Goal: Task Accomplishment & Management: Use online tool/utility

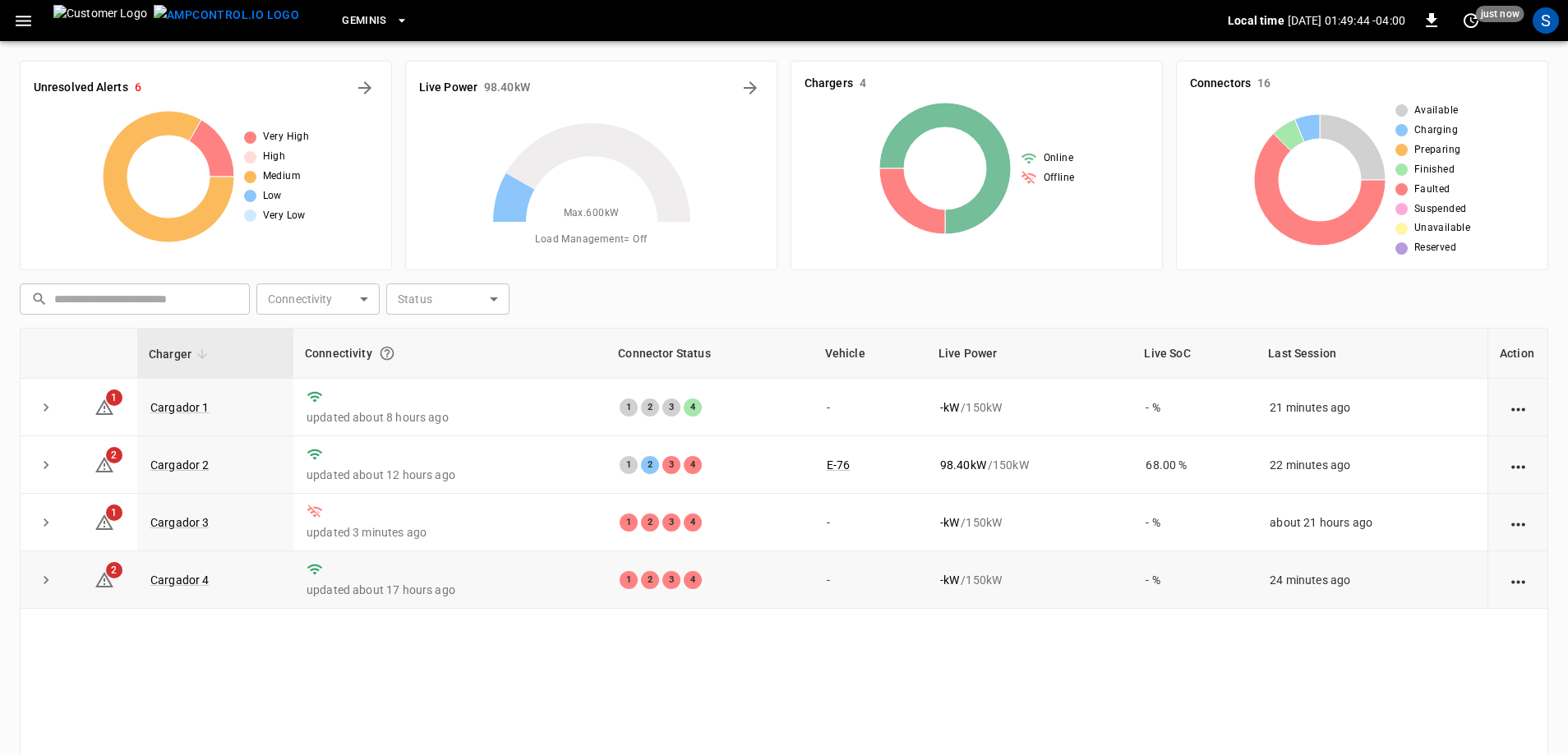
scroll to position [165, 0]
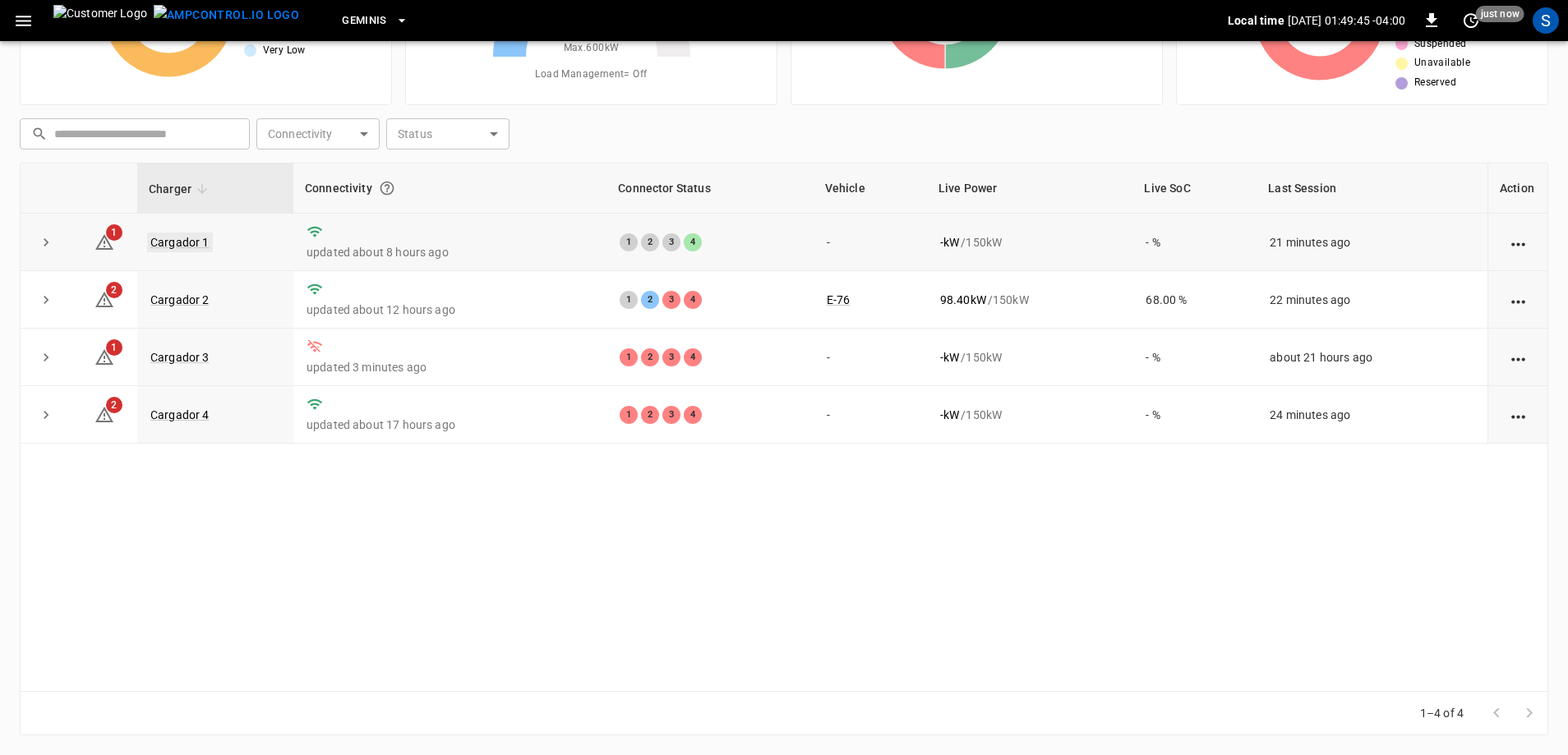
click at [170, 239] on link "Cargador 1" at bounding box center [180, 242] width 66 height 19
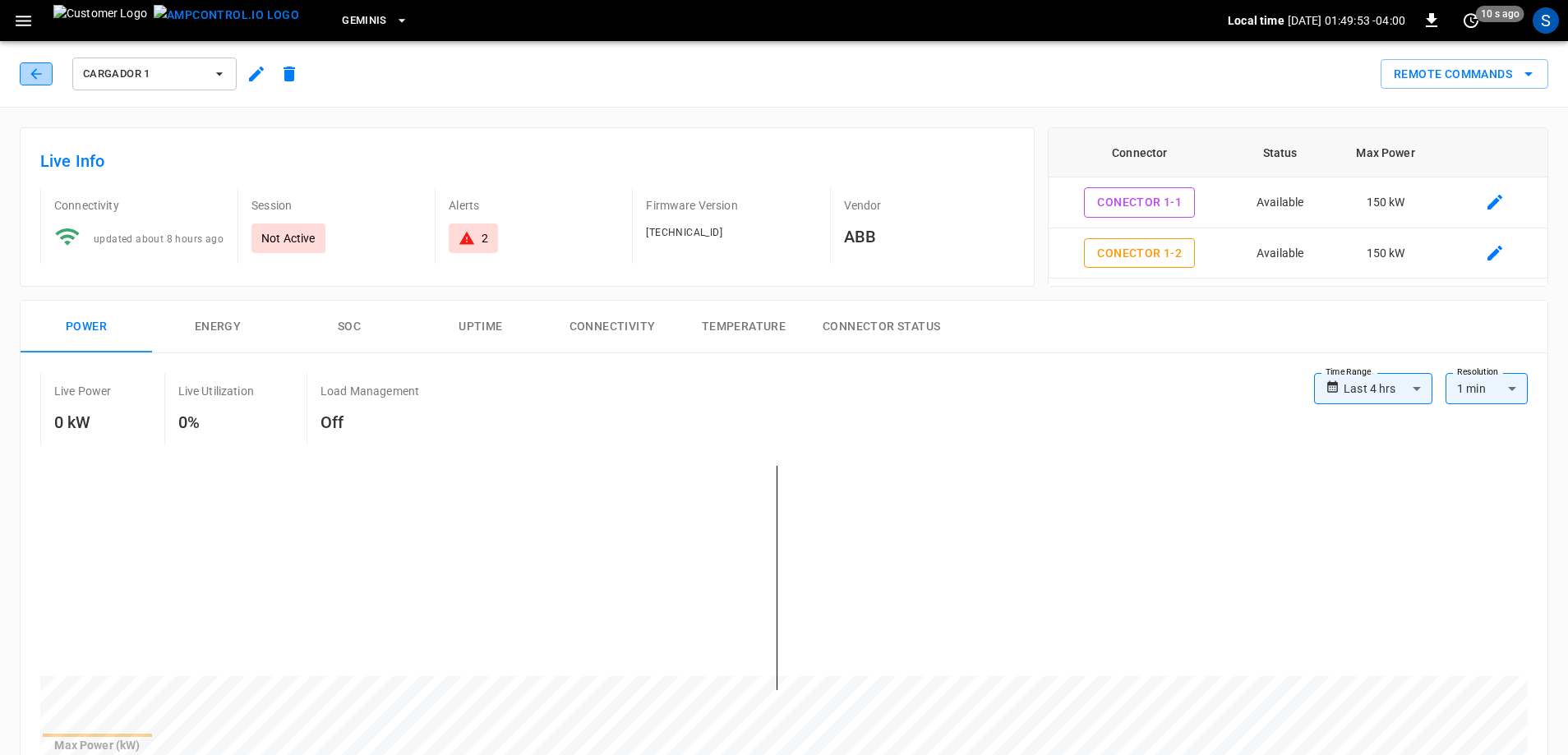
click at [42, 82] on button "button" at bounding box center [36, 73] width 33 height 23
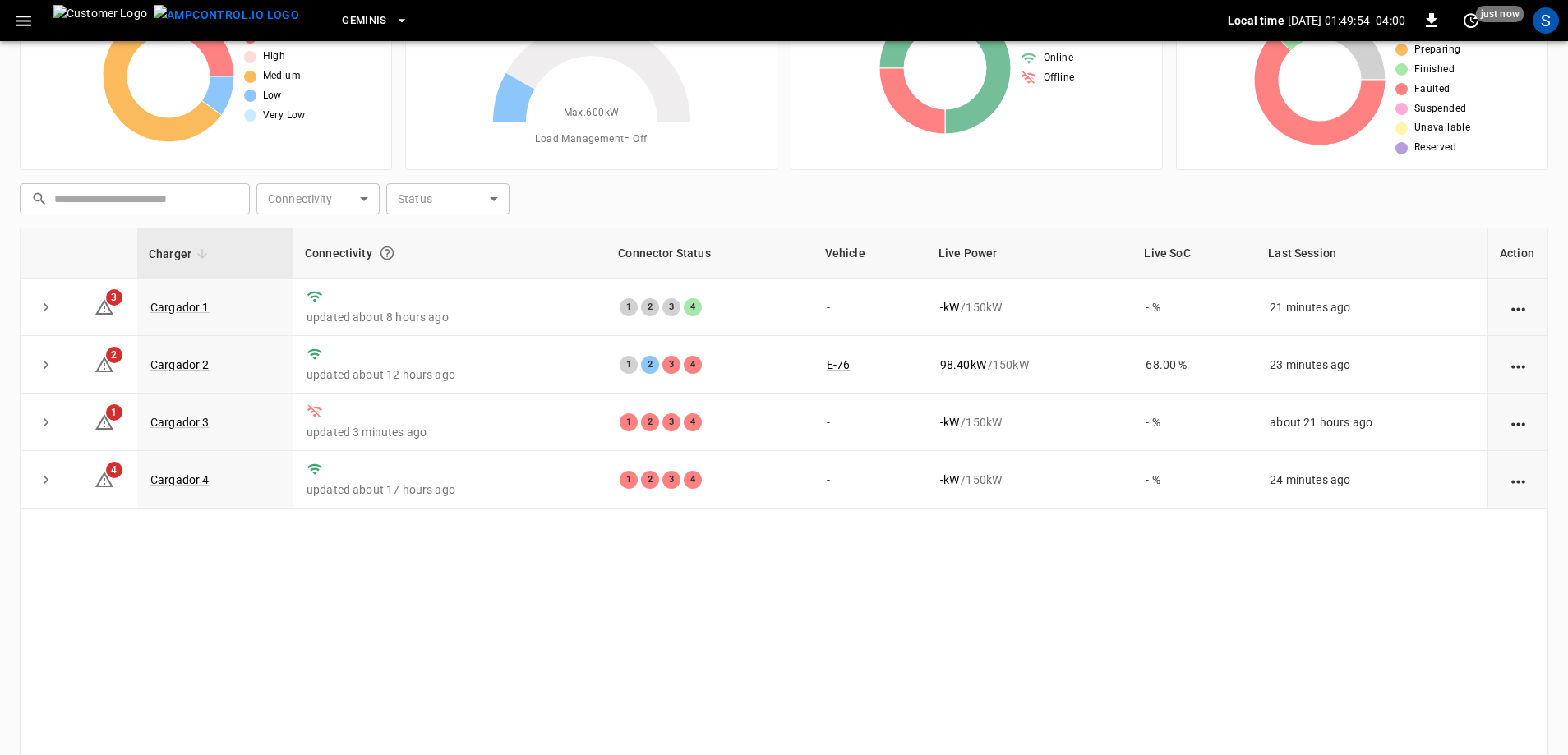
scroll to position [83, 0]
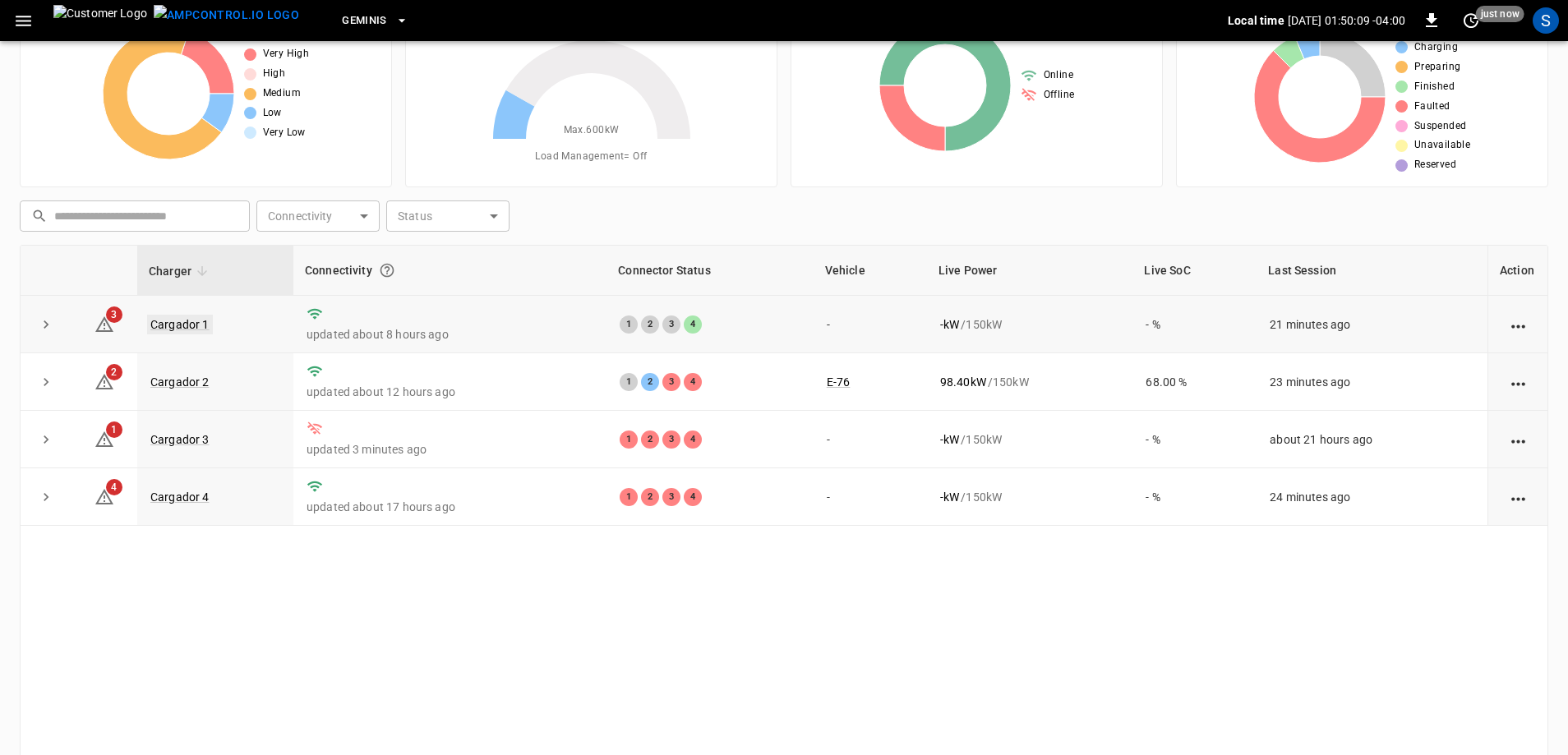
click at [164, 329] on link "Cargador 1" at bounding box center [180, 324] width 66 height 19
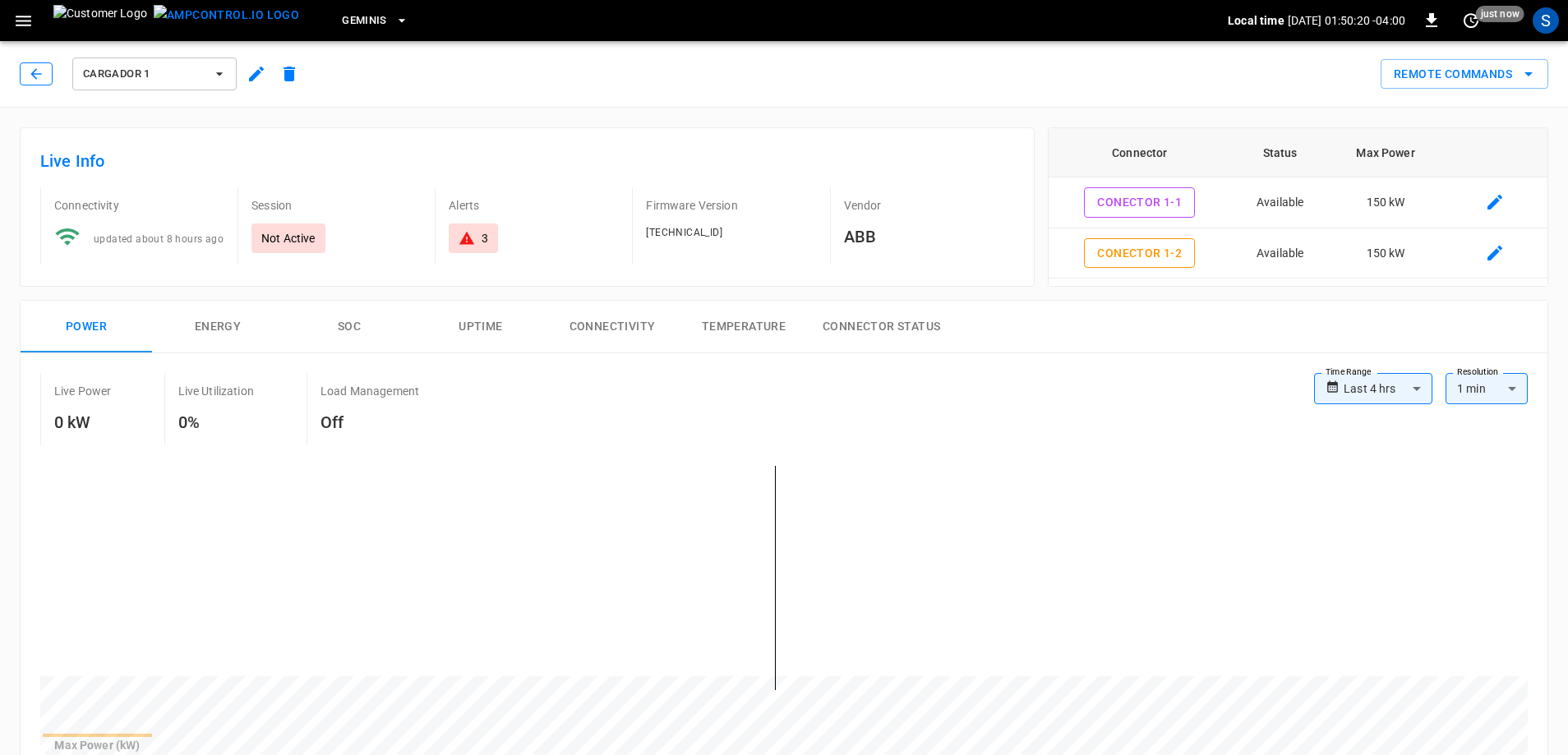
click at [33, 79] on icon "button" at bounding box center [36, 74] width 17 height 17
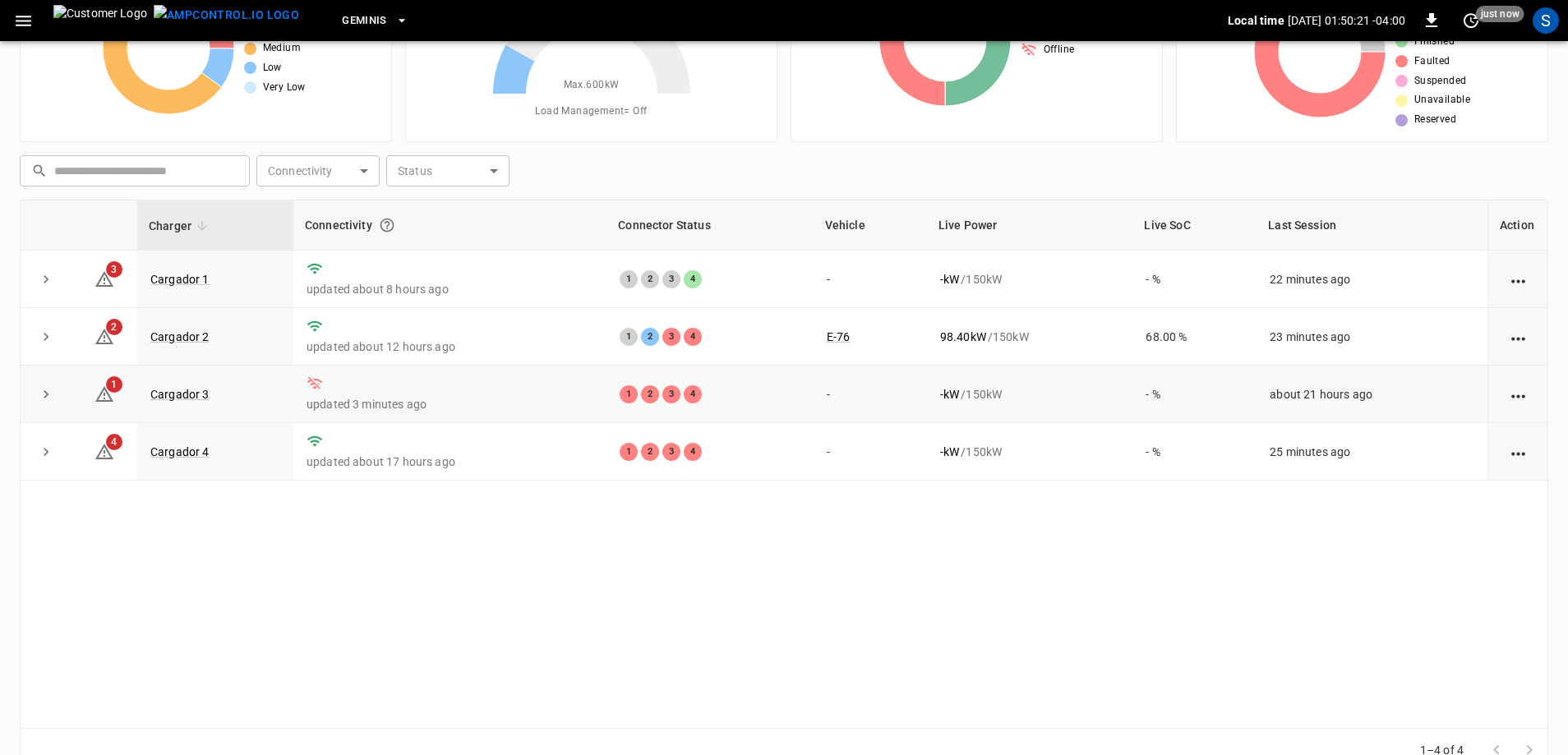
scroll to position [165, 0]
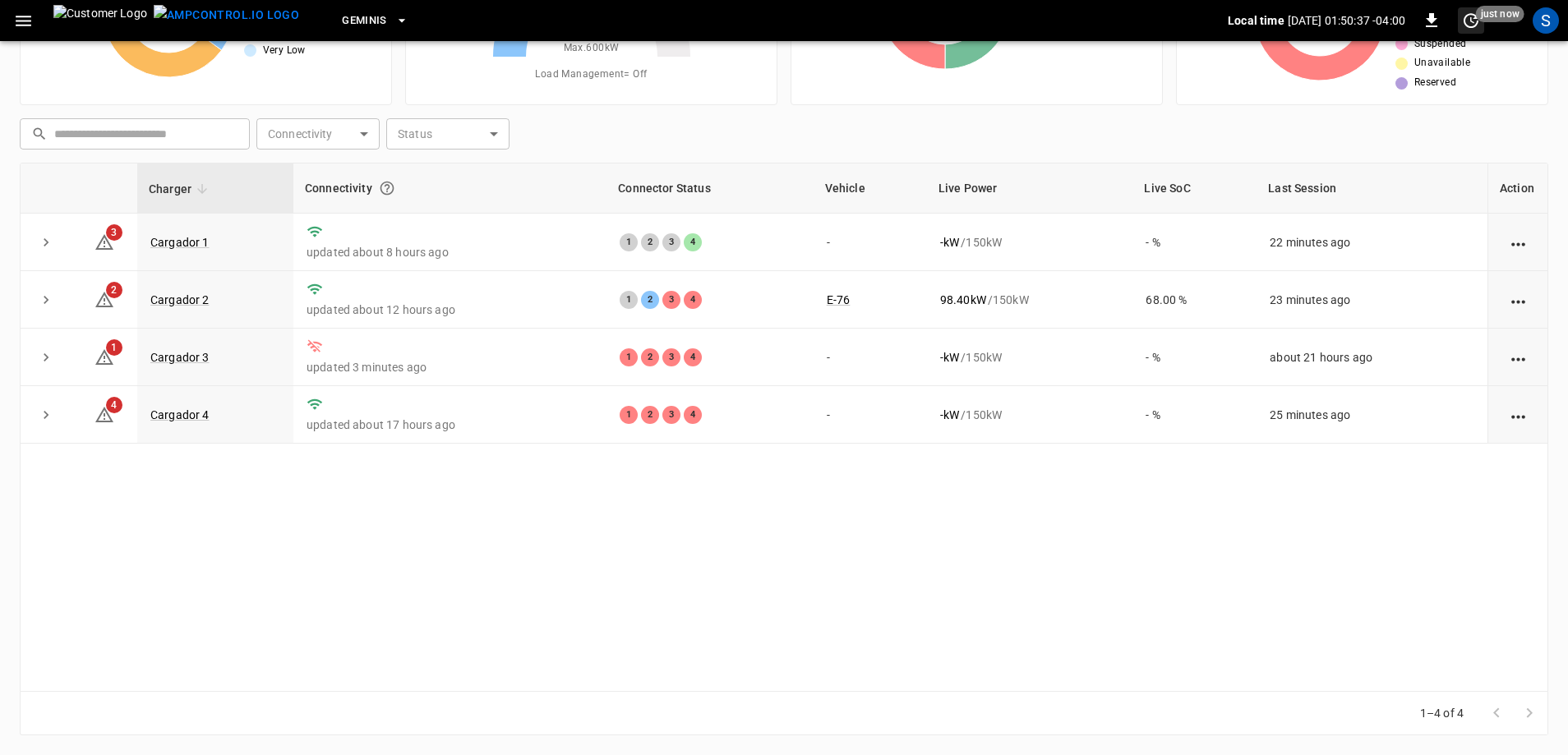
click at [1464, 22] on icon "set refresh interval" at bounding box center [1471, 20] width 15 height 15
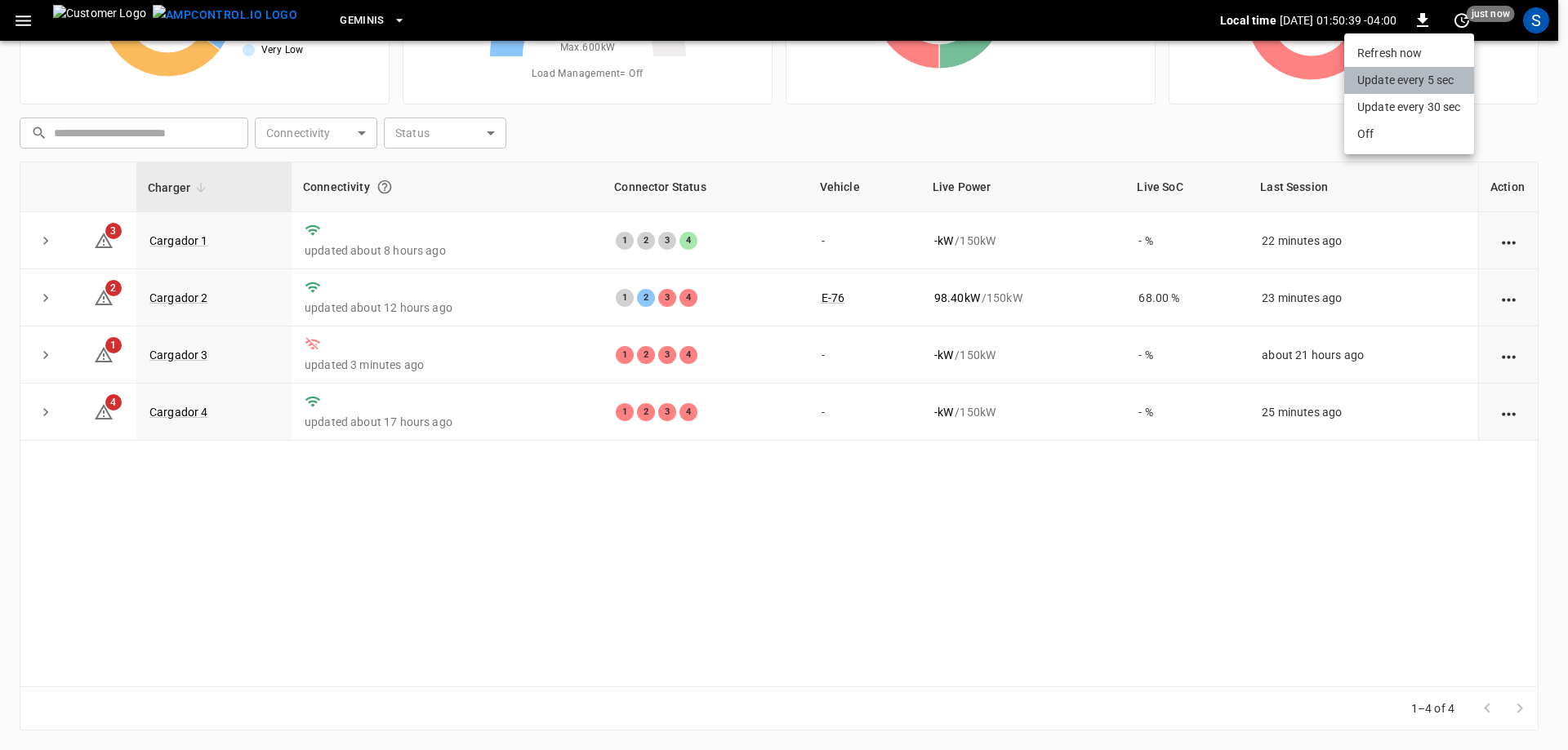
click at [1437, 89] on li "Update every 5 sec" at bounding box center [1409, 80] width 130 height 27
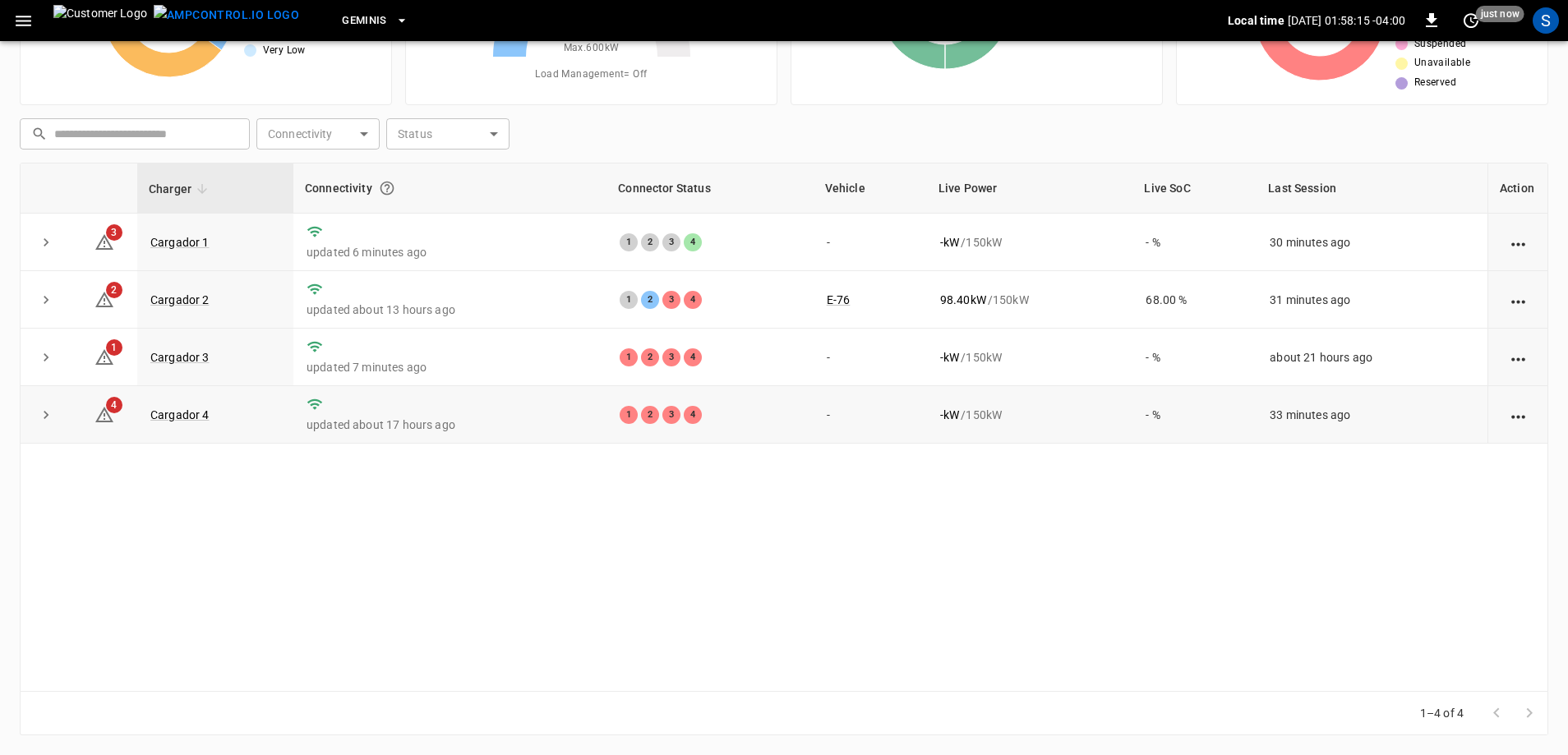
click at [1523, 419] on icon "action cell options" at bounding box center [1518, 417] width 14 height 4
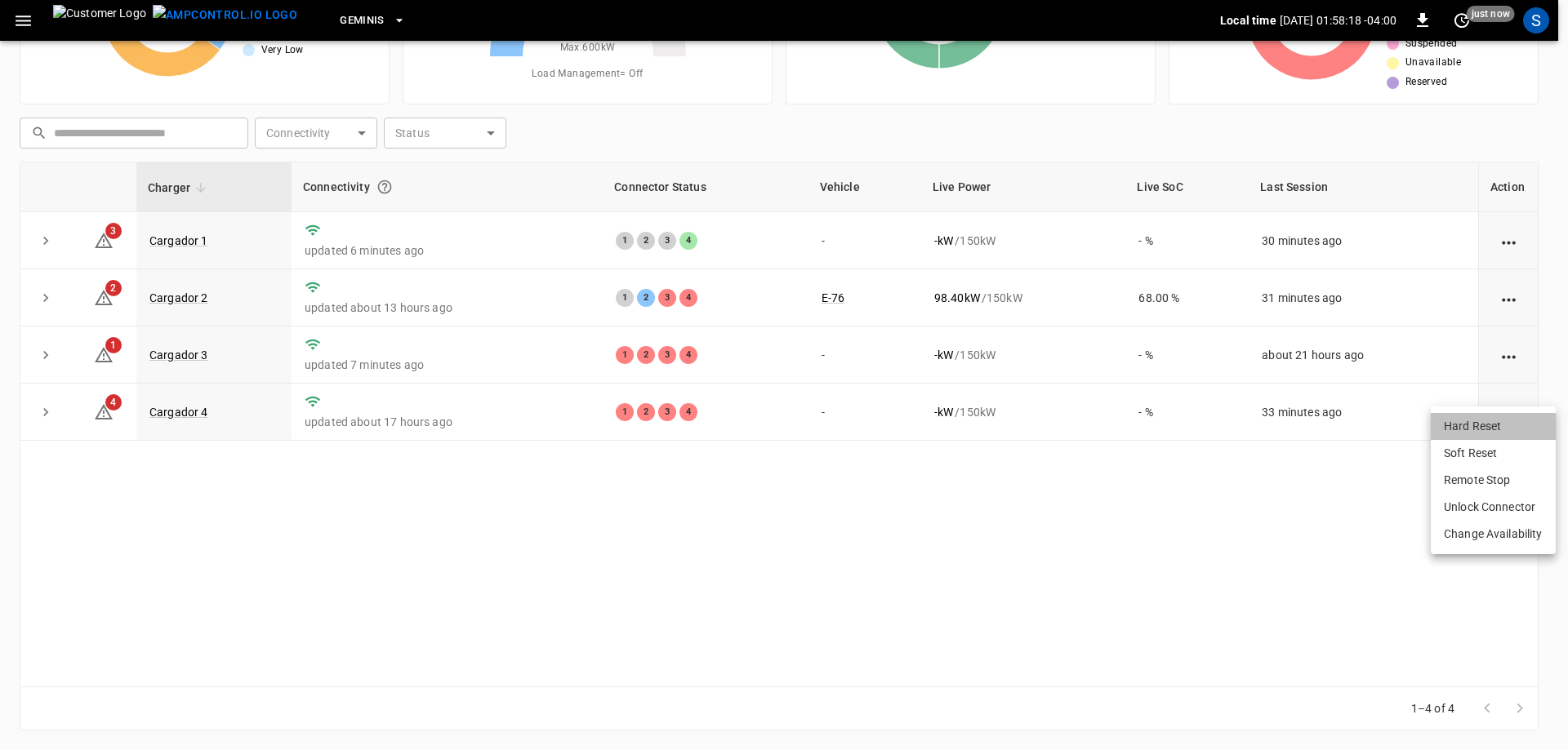
click at [1515, 428] on li "Hard Reset" at bounding box center [1493, 427] width 125 height 27
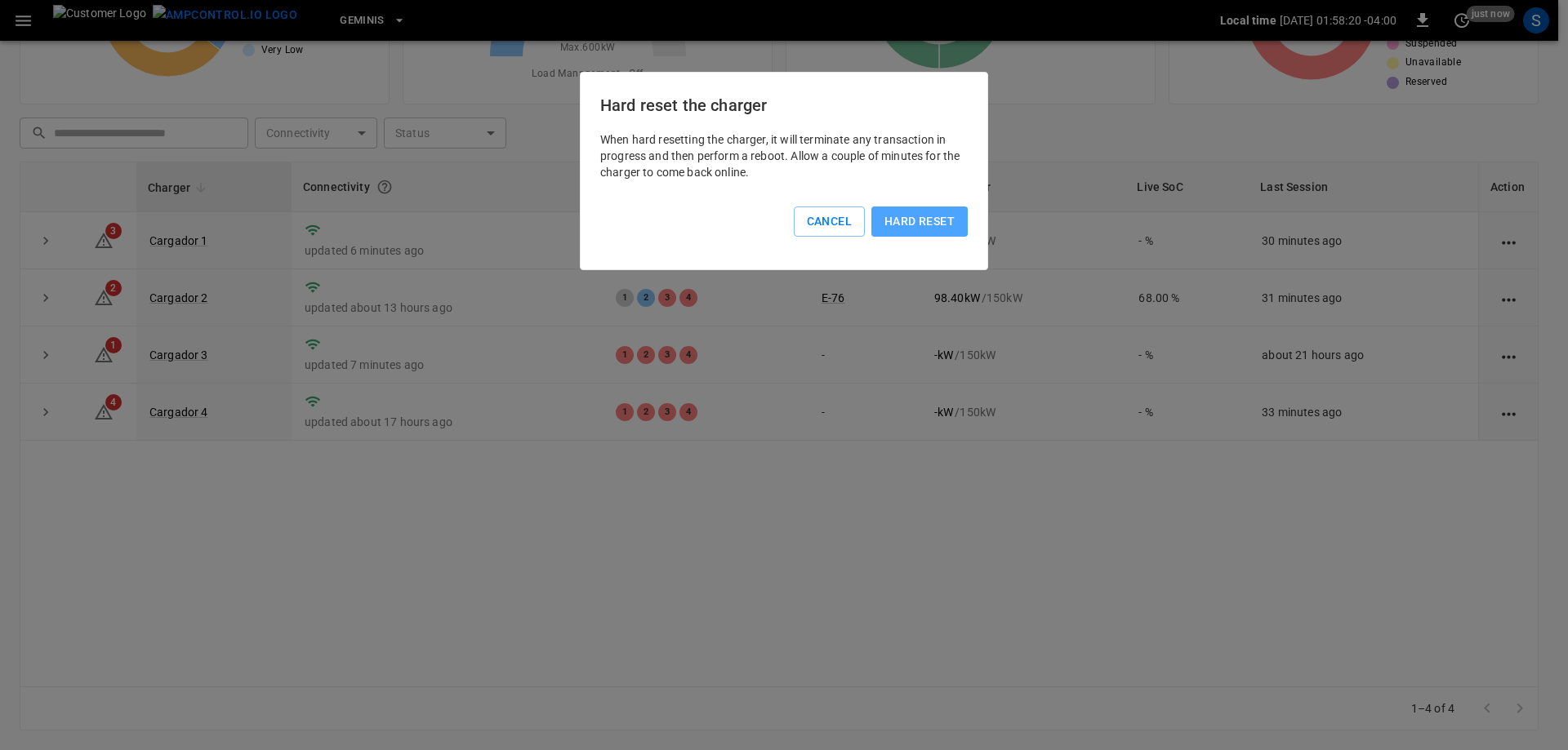
click at [921, 232] on button "Hard reset" at bounding box center [920, 221] width 97 height 30
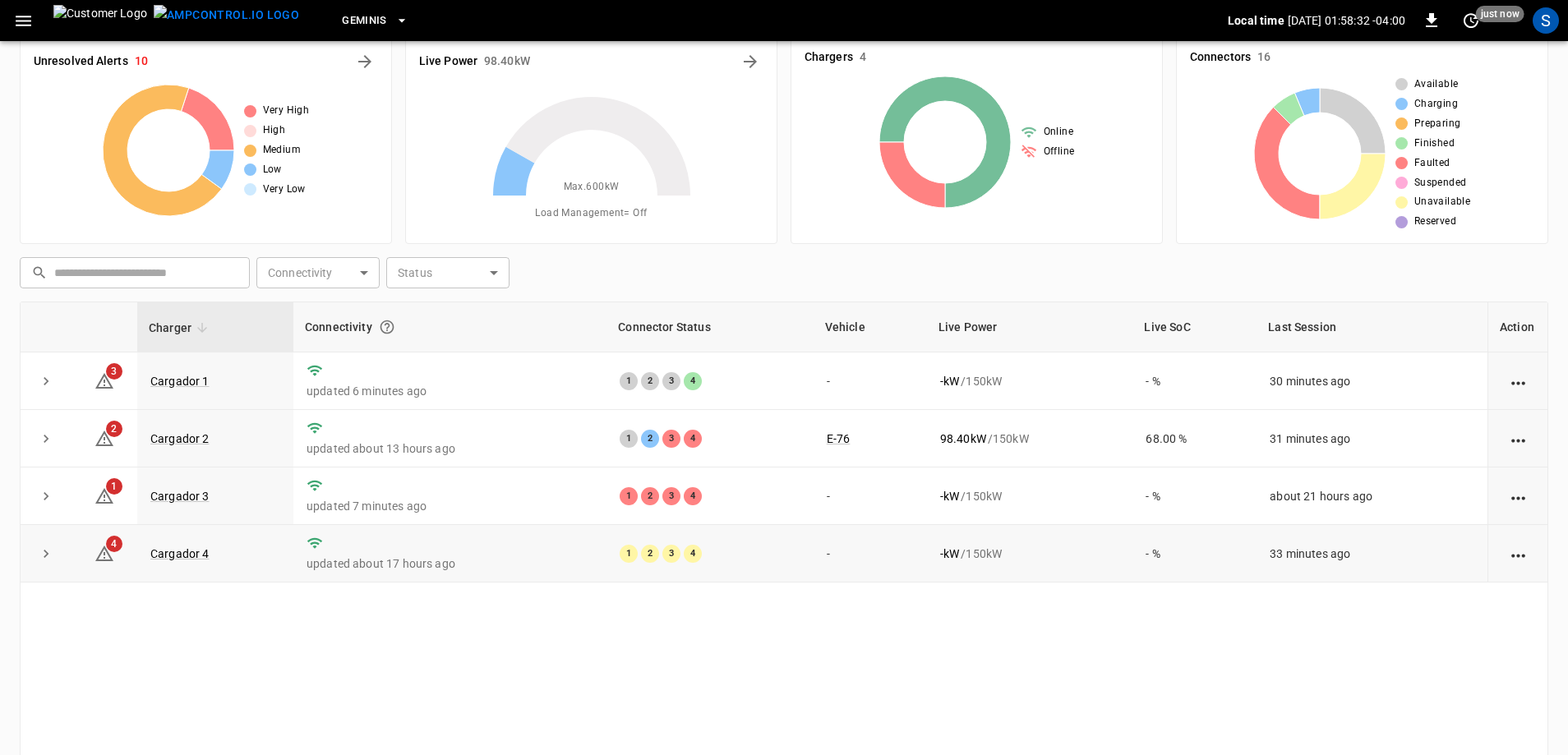
scroll to position [0, 0]
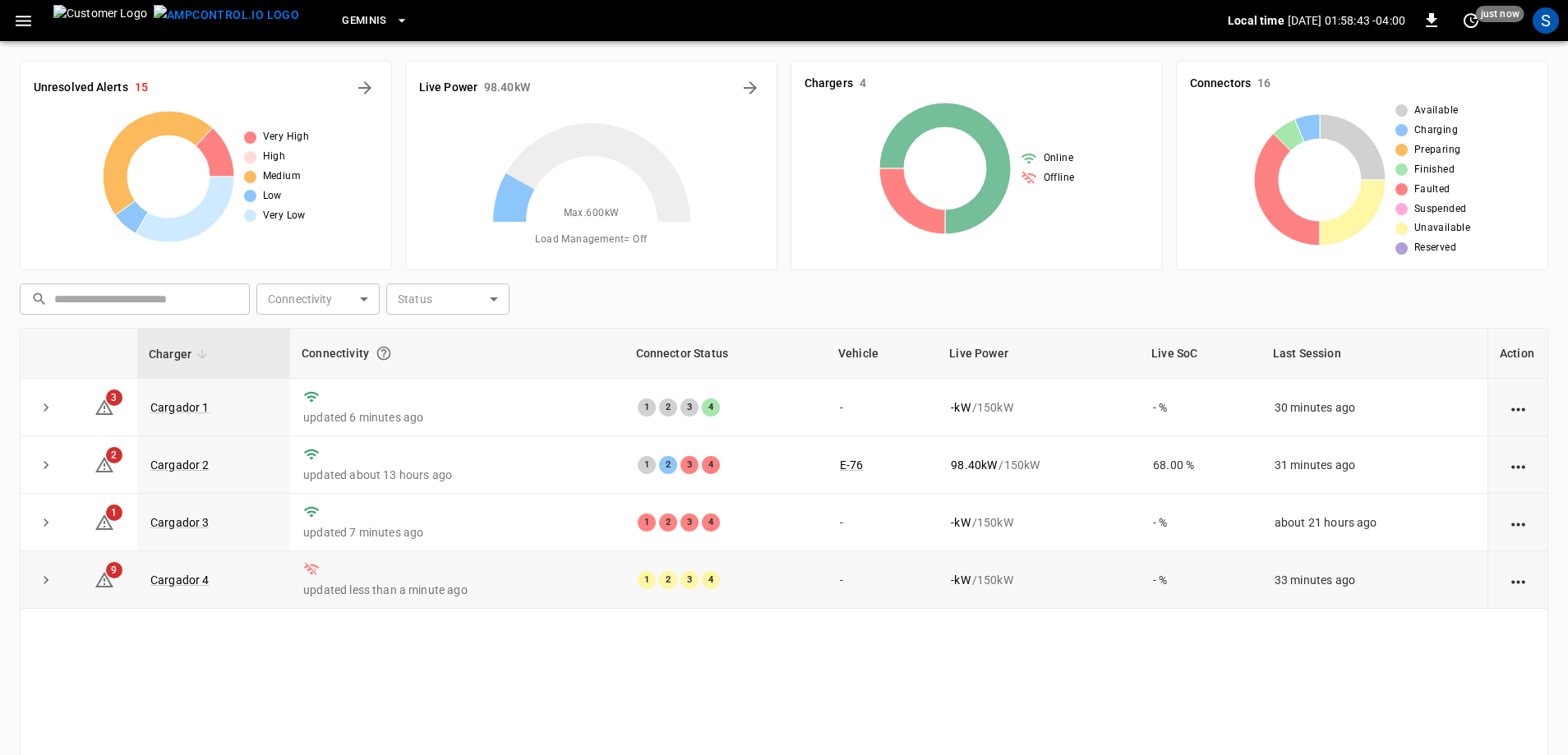
click at [1526, 589] on icon "action cell options" at bounding box center [1518, 582] width 20 height 20
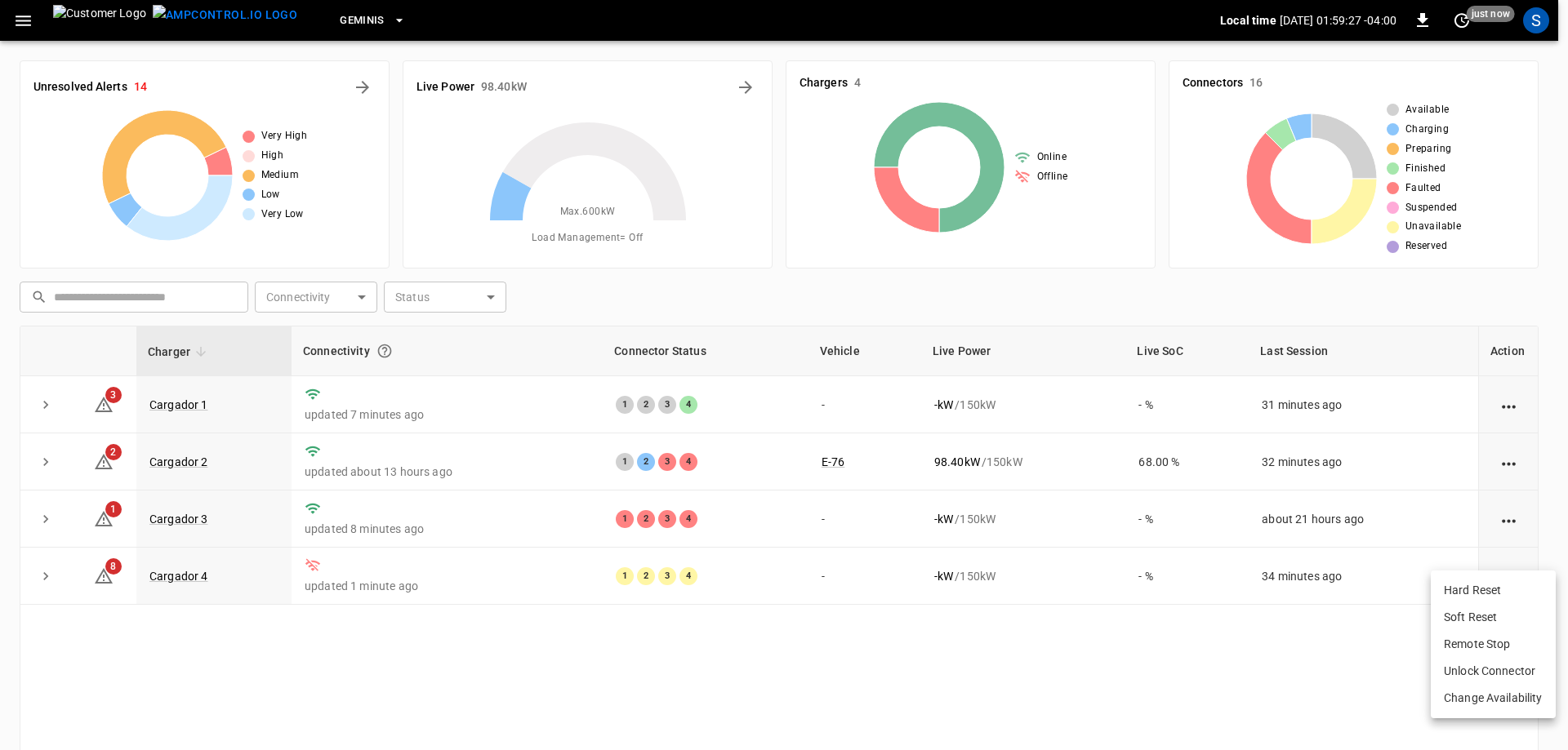
click at [182, 401] on div at bounding box center [784, 375] width 1568 height 750
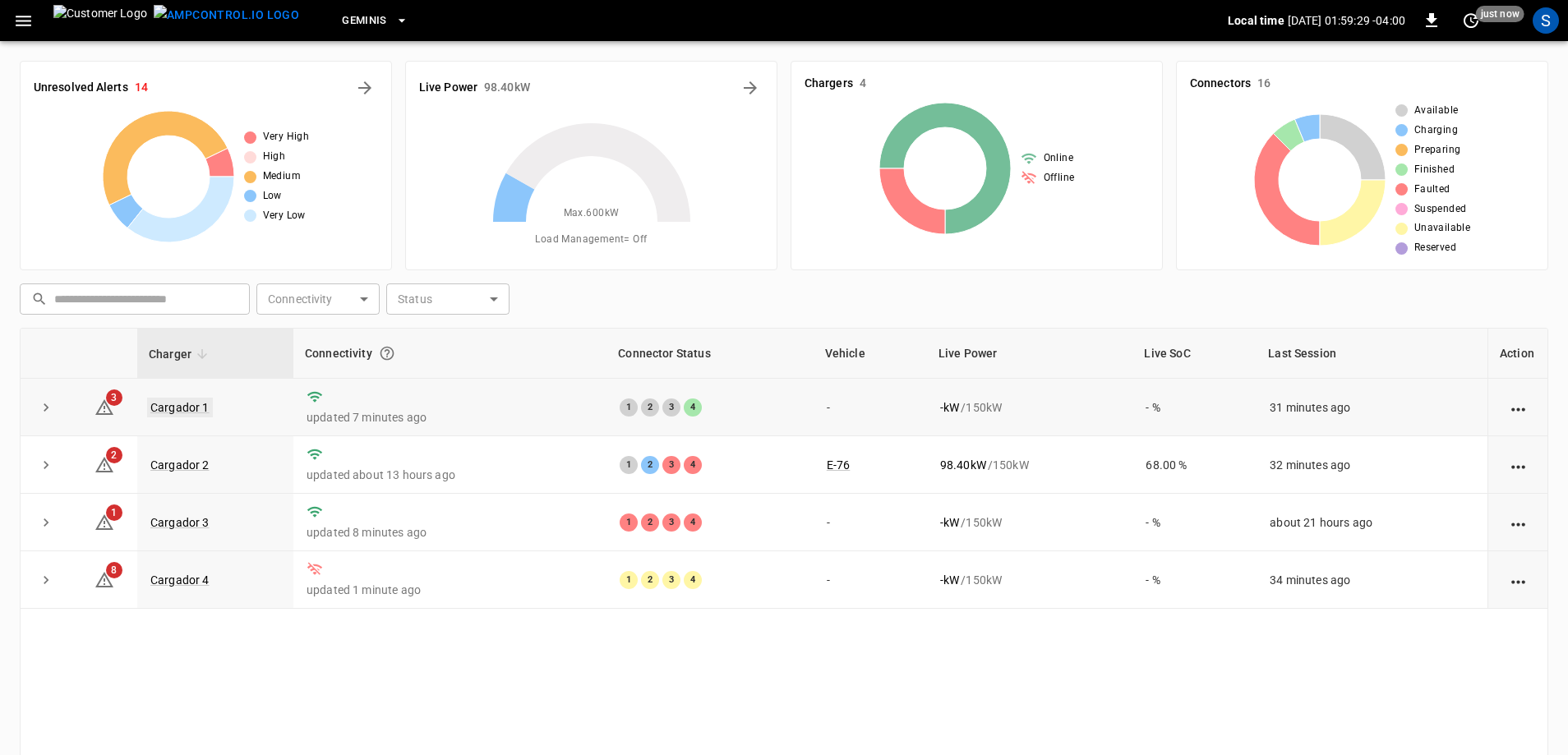
click at [181, 408] on link "Cargador 1" at bounding box center [180, 407] width 66 height 19
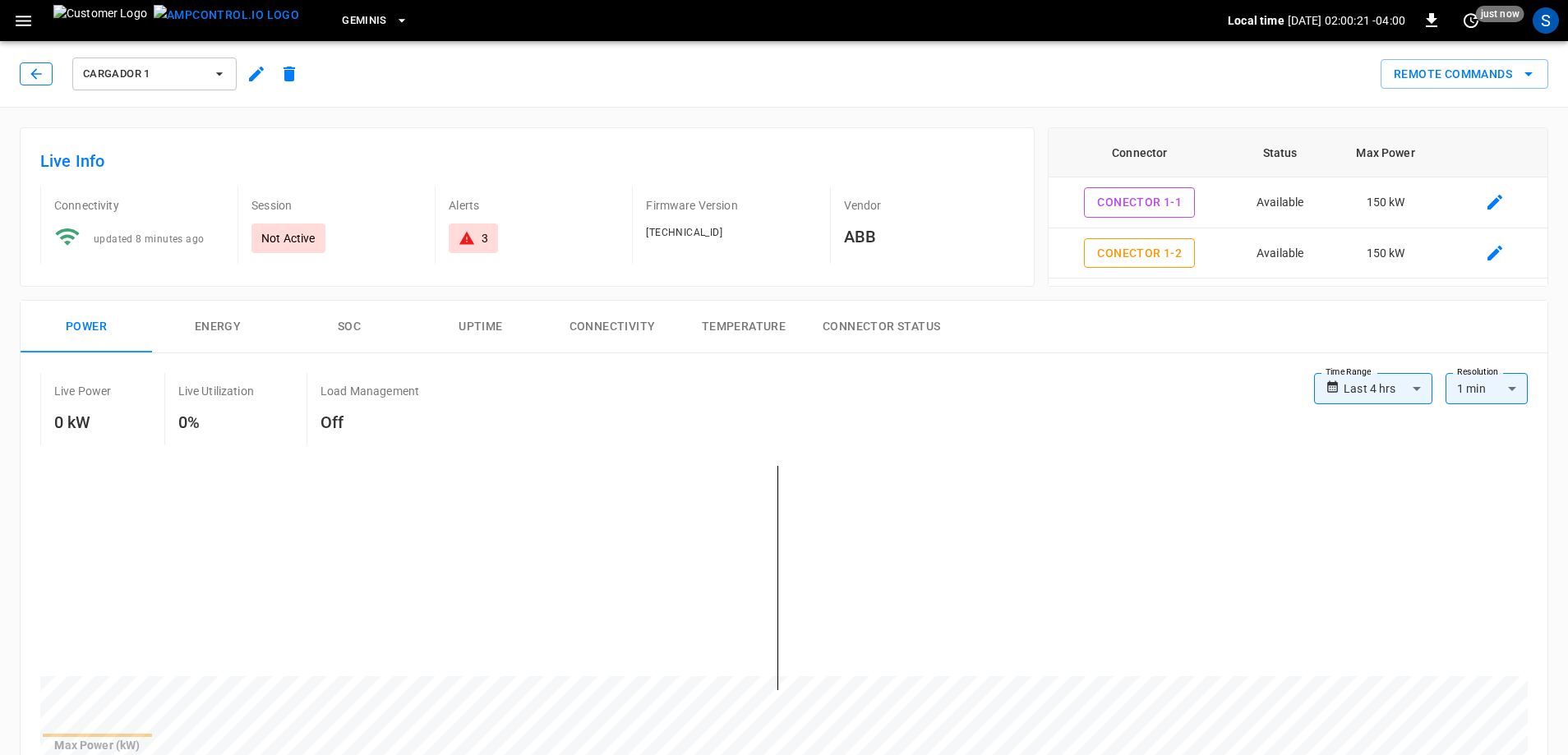
click at [36, 75] on icon "button" at bounding box center [36, 74] width 17 height 17
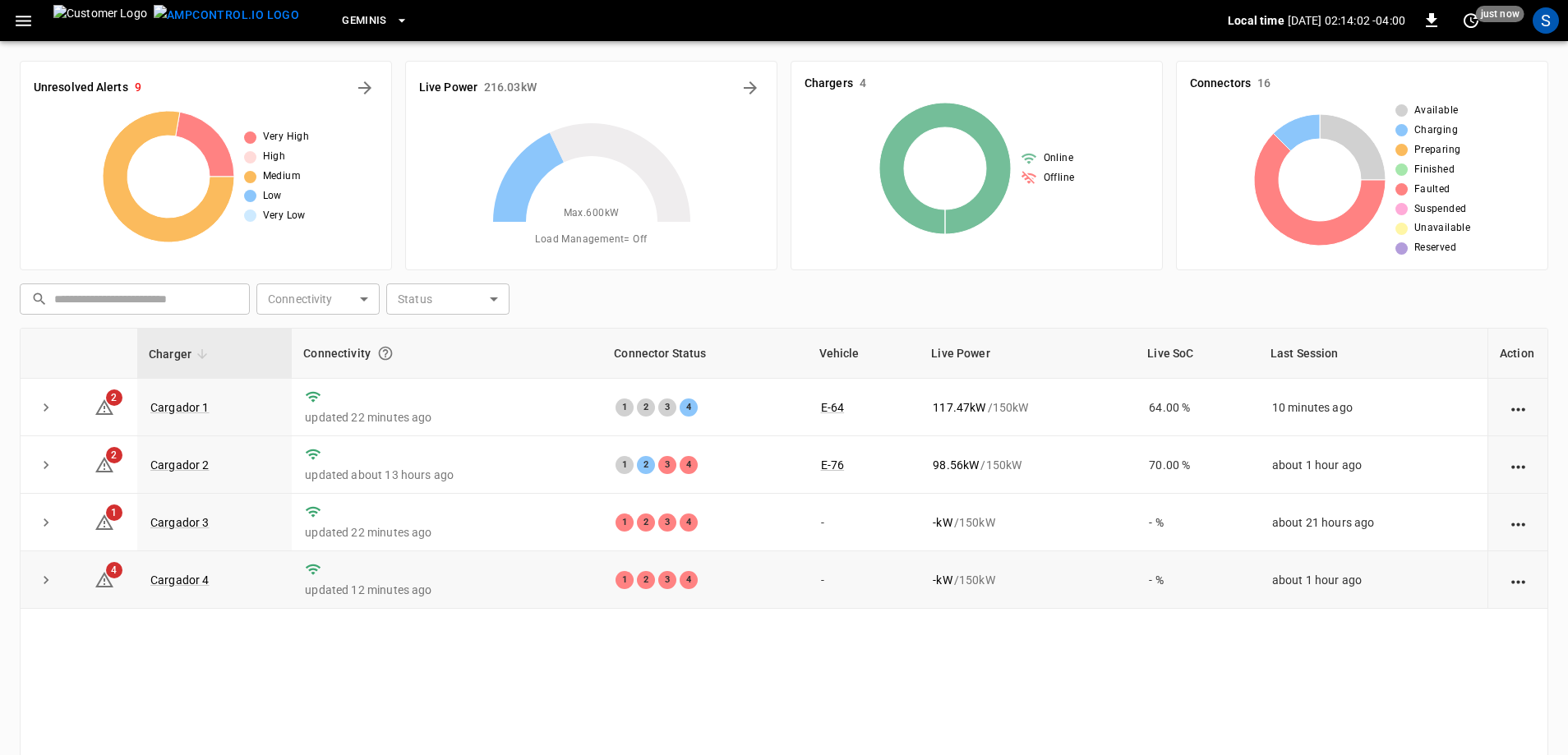
click at [1521, 583] on icon "action cell options" at bounding box center [1518, 582] width 14 height 4
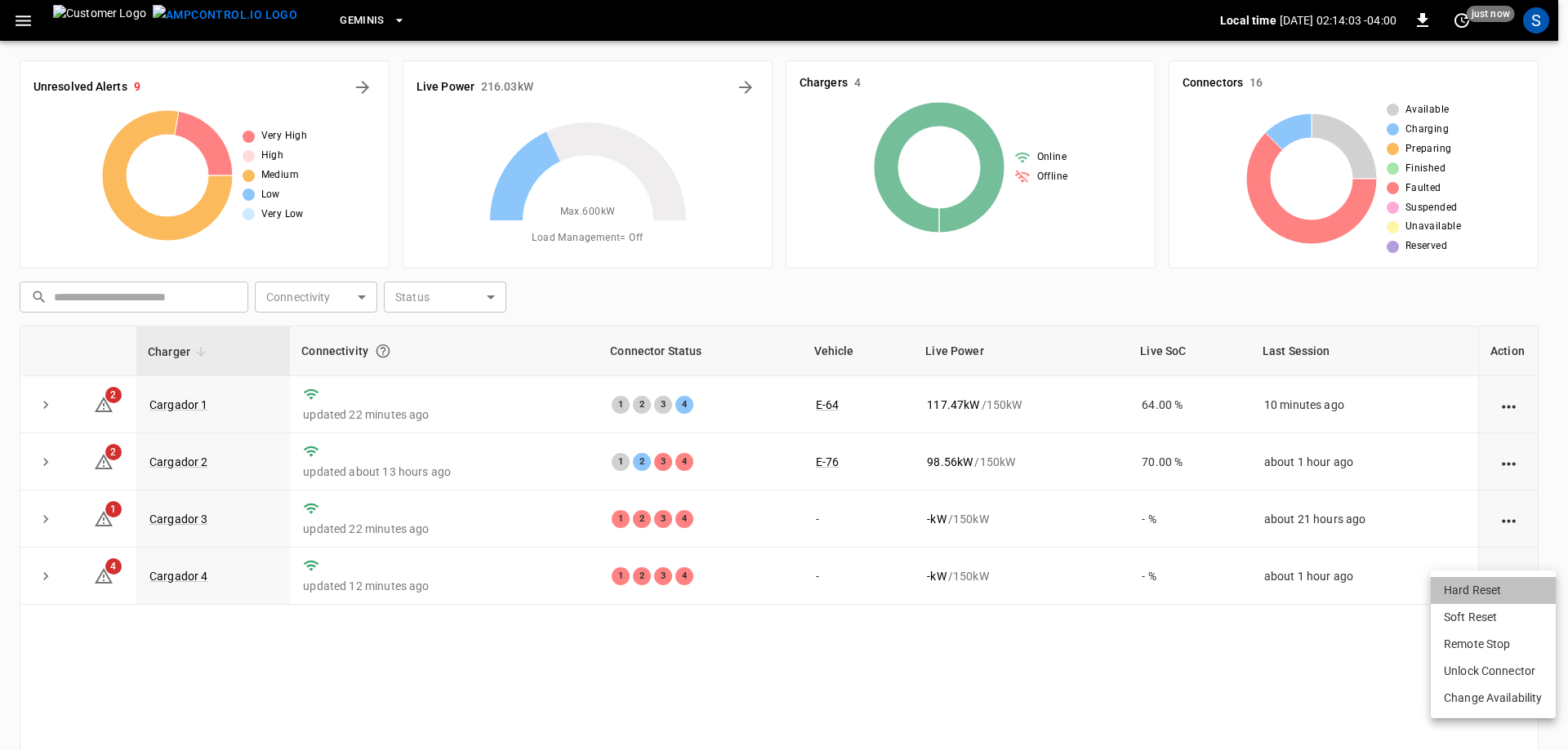
click at [1503, 592] on li "Hard Reset" at bounding box center [1493, 591] width 125 height 27
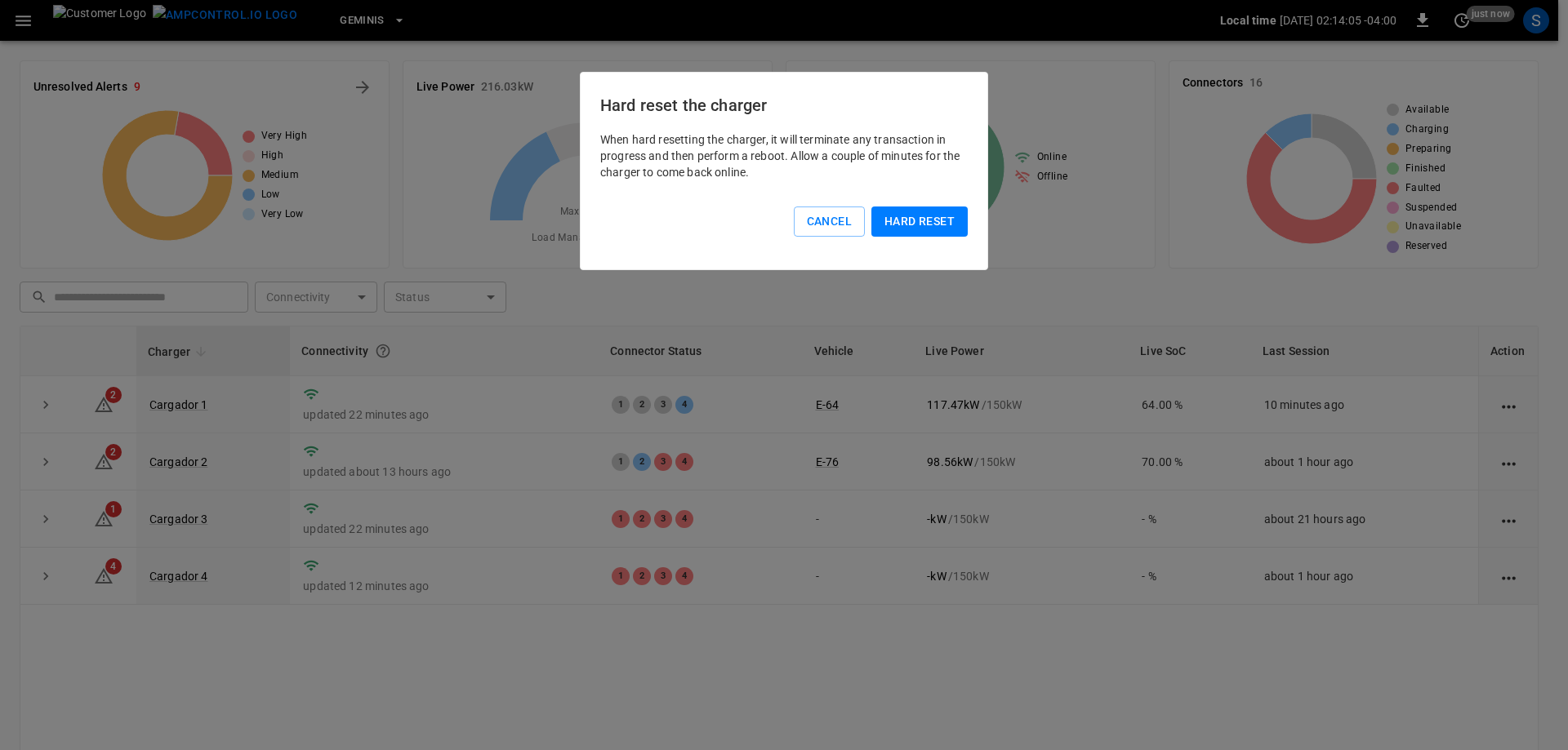
click at [897, 229] on button "Hard reset" at bounding box center [920, 221] width 97 height 30
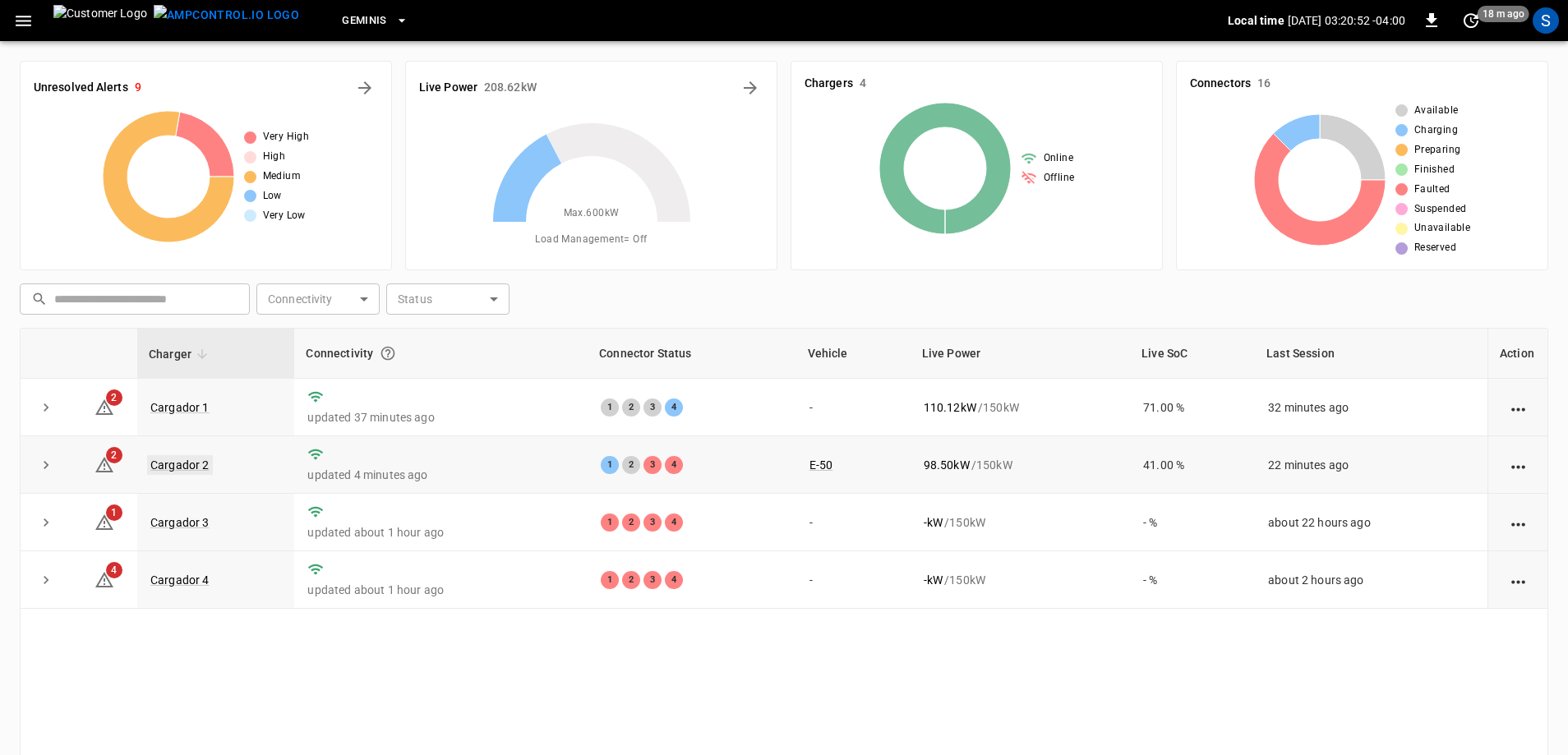
click at [207, 465] on link "Cargador 2" at bounding box center [180, 465] width 66 height 19
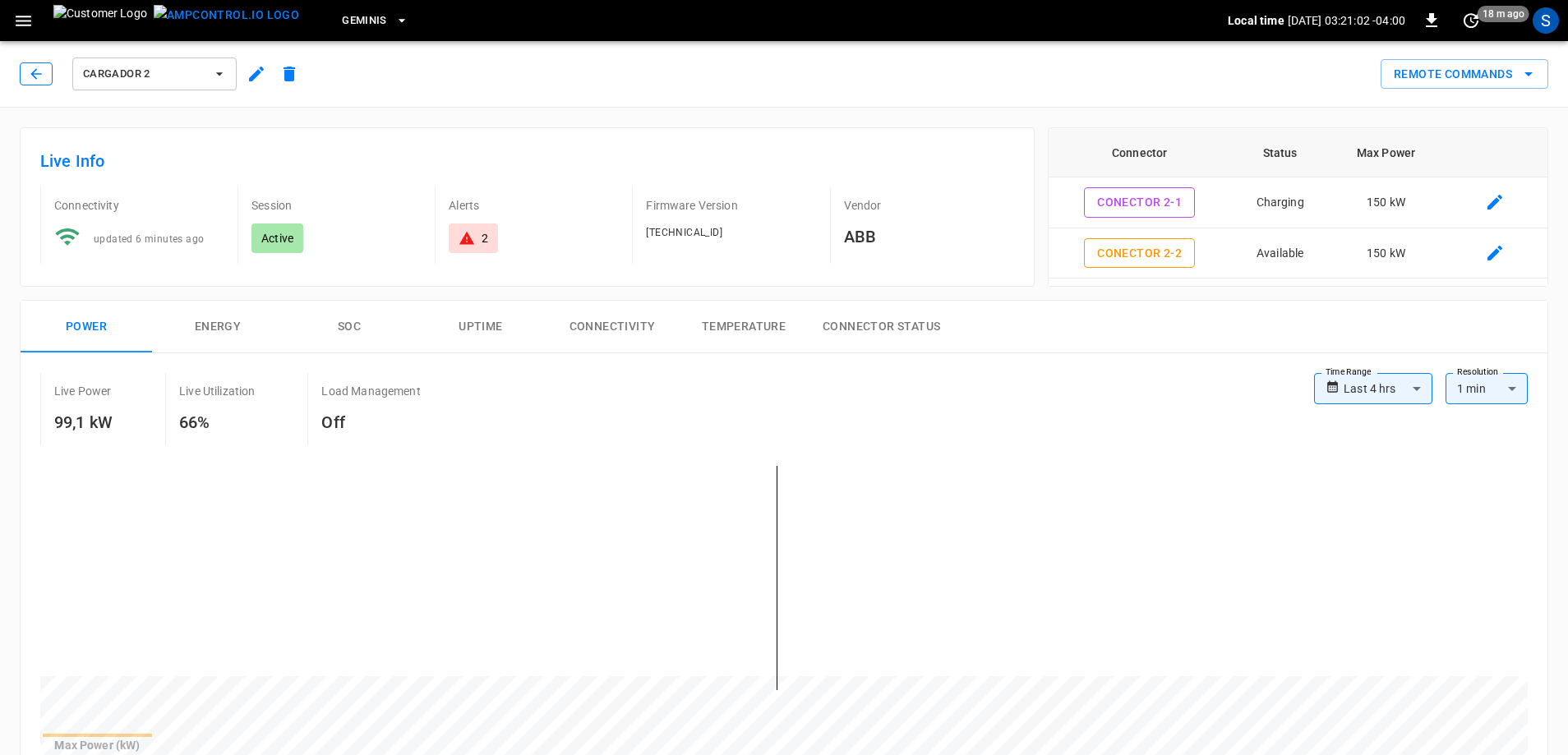
click at [37, 72] on icon "button" at bounding box center [36, 74] width 17 height 17
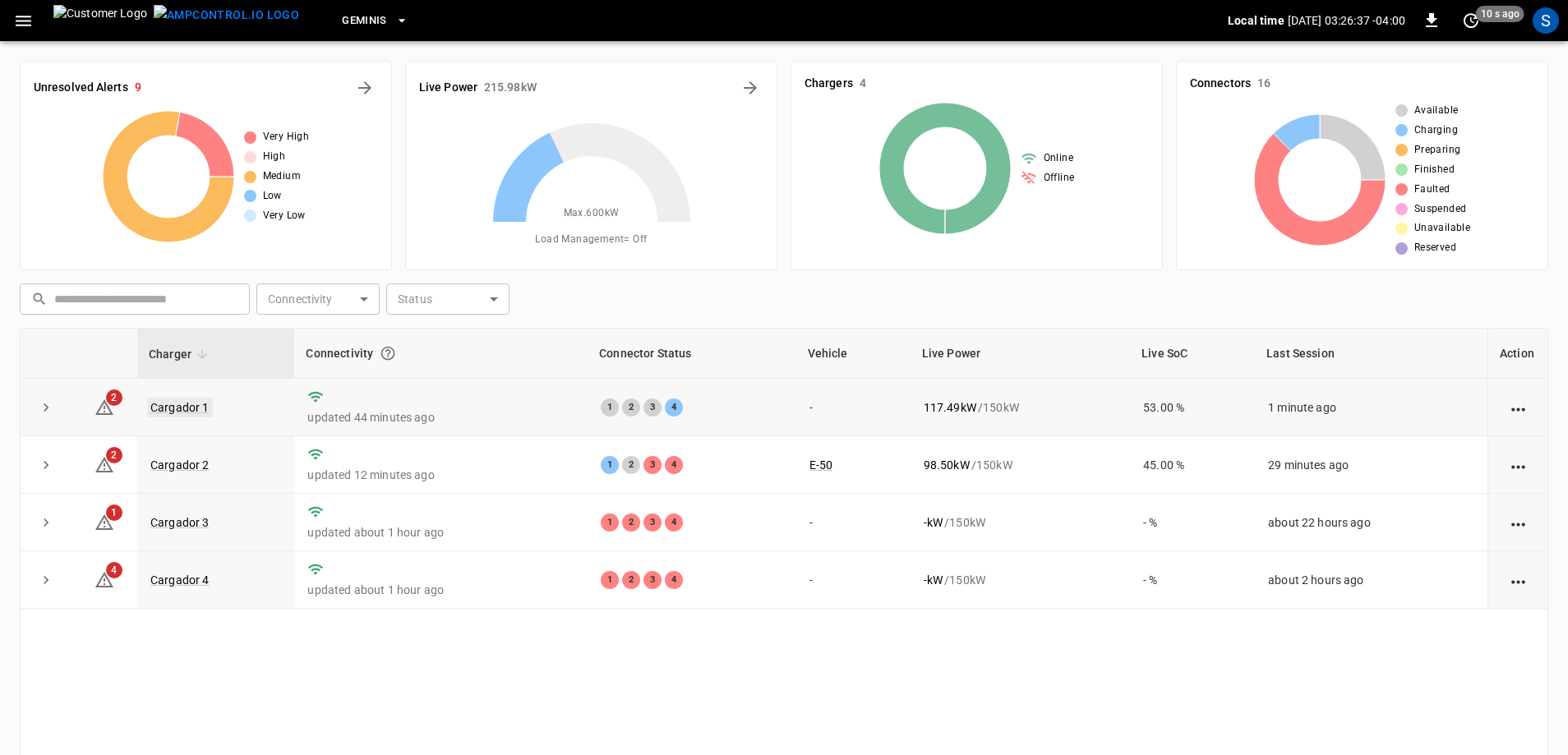
click at [168, 403] on link "Cargador 1" at bounding box center [180, 407] width 66 height 19
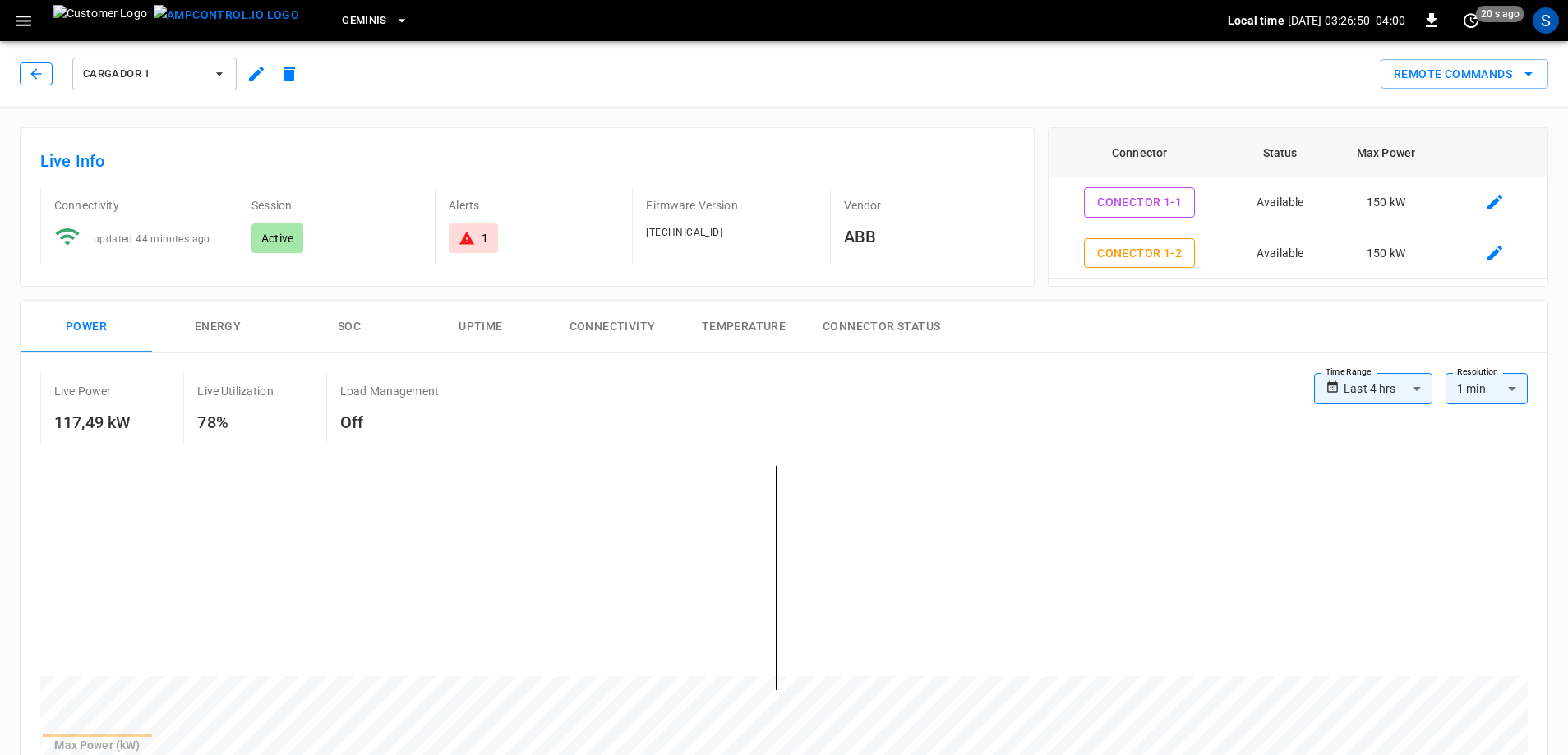
click at [48, 66] on button "button" at bounding box center [36, 73] width 33 height 23
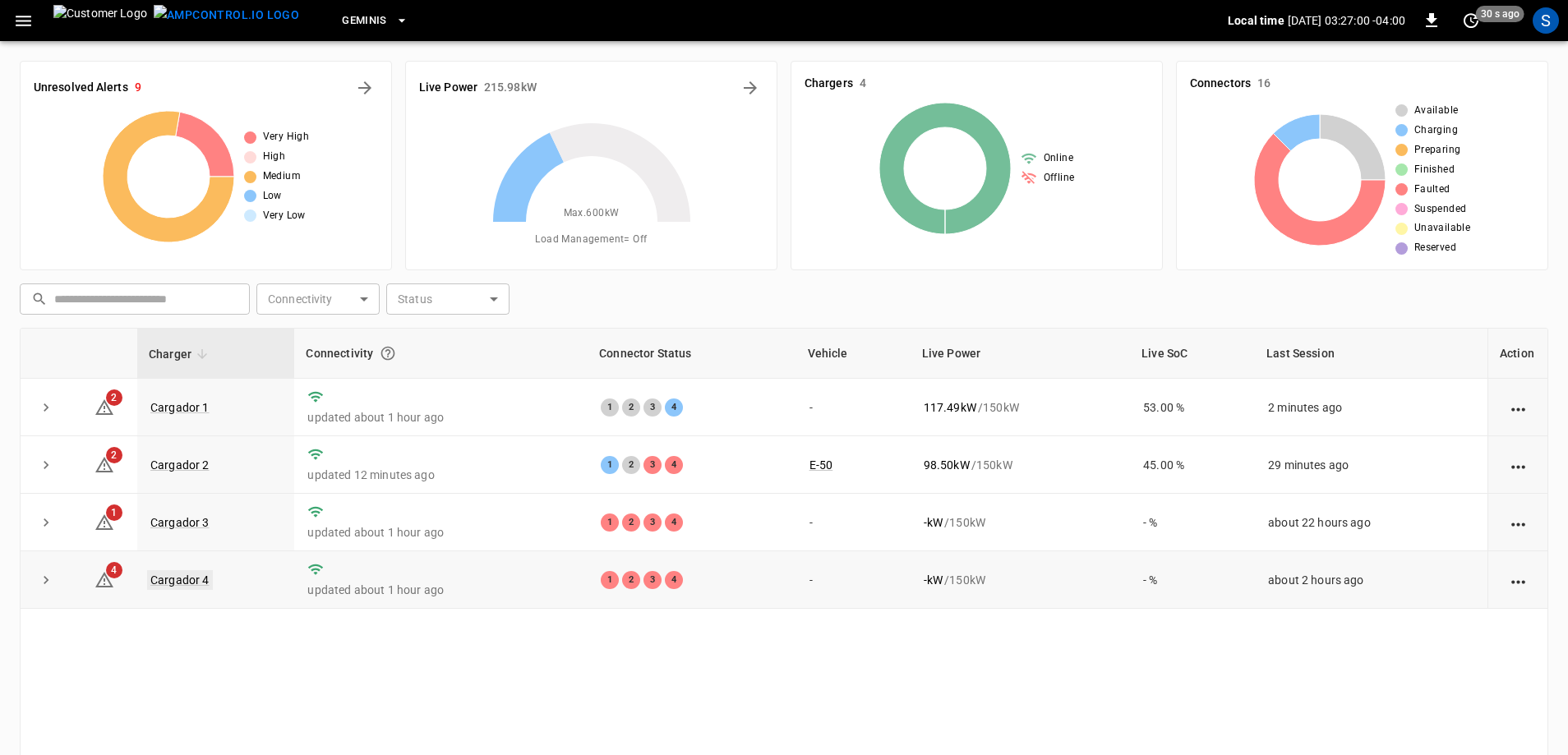
click at [196, 589] on link "Cargador 4" at bounding box center [180, 580] width 66 height 19
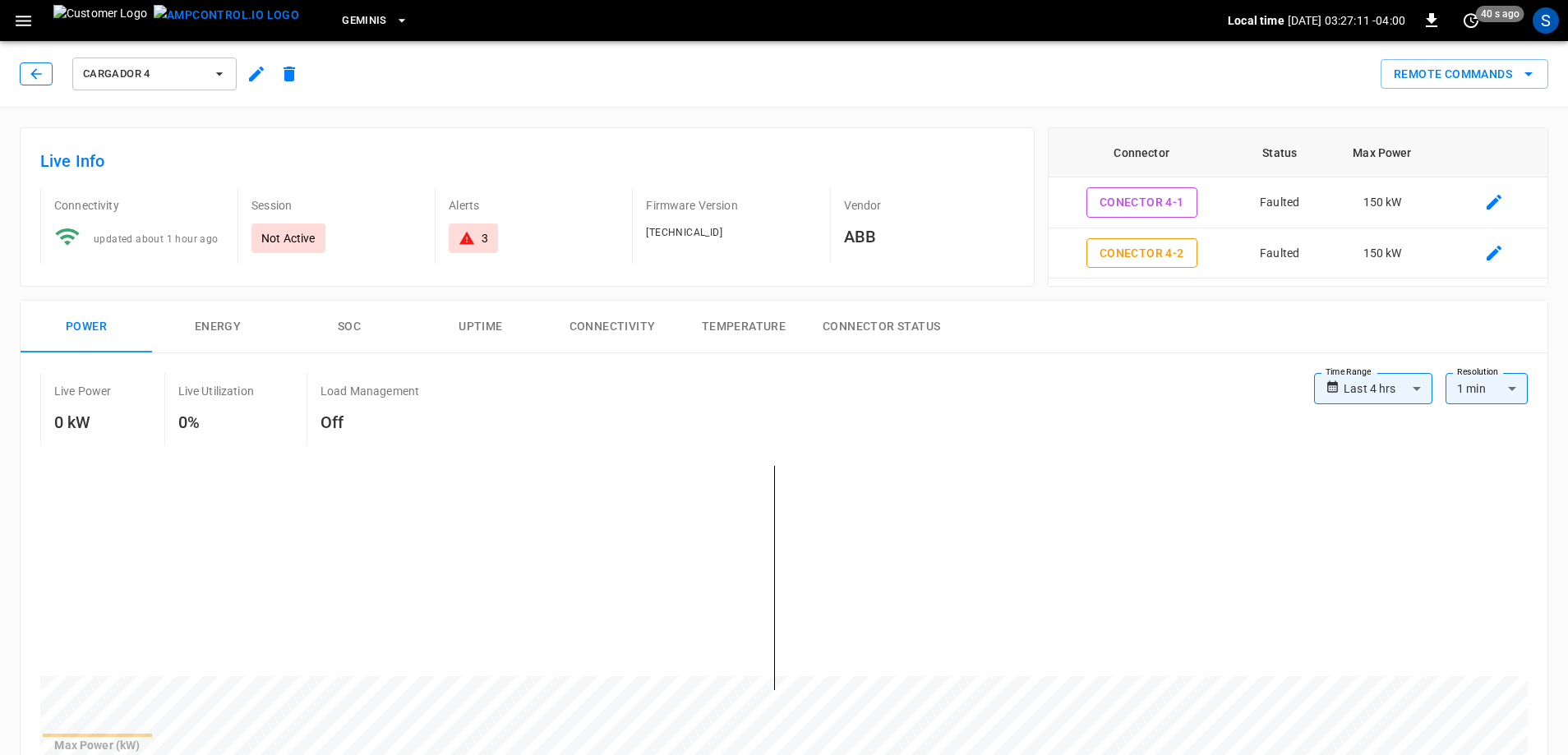
click at [33, 79] on icon "button" at bounding box center [36, 74] width 17 height 17
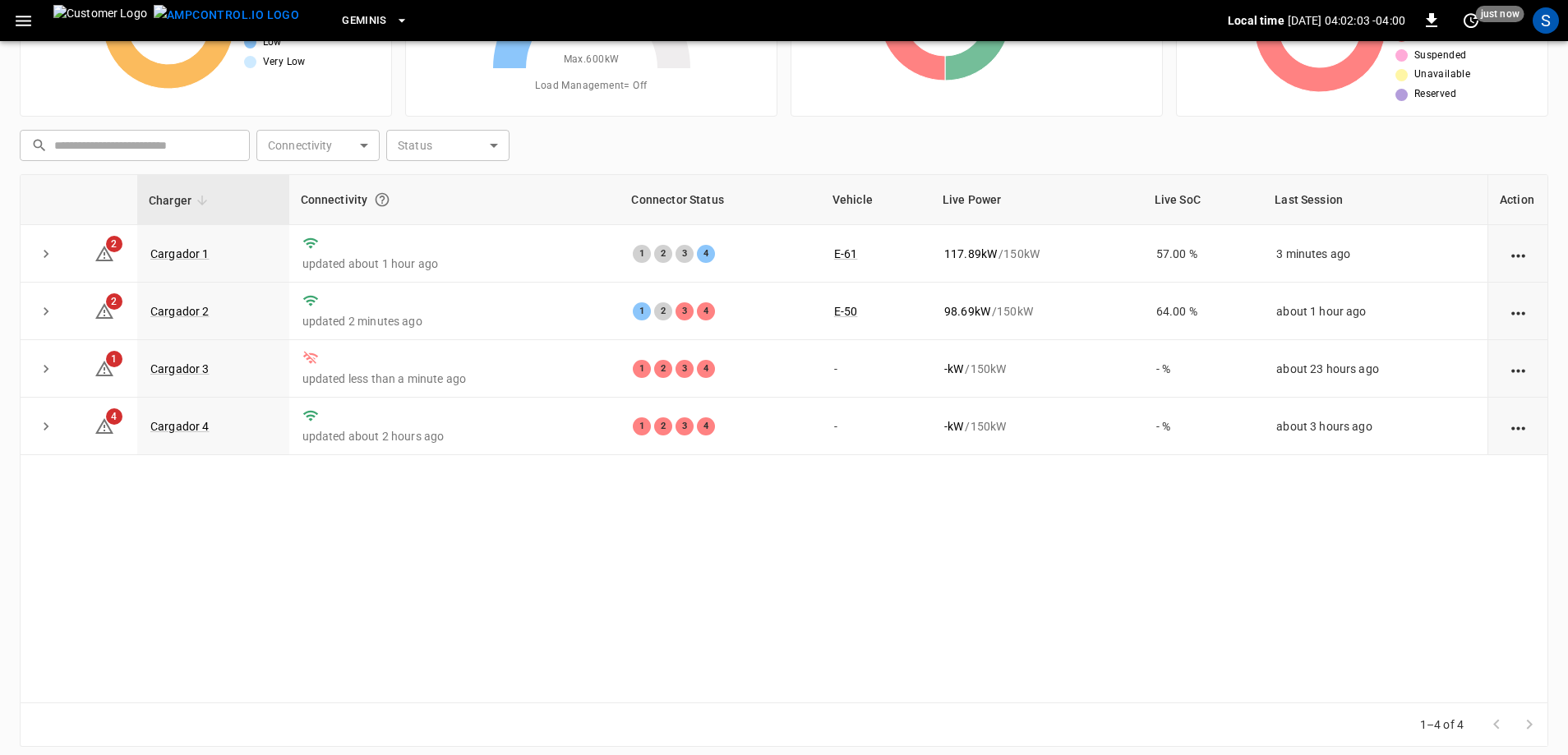
scroll to position [164, 0]
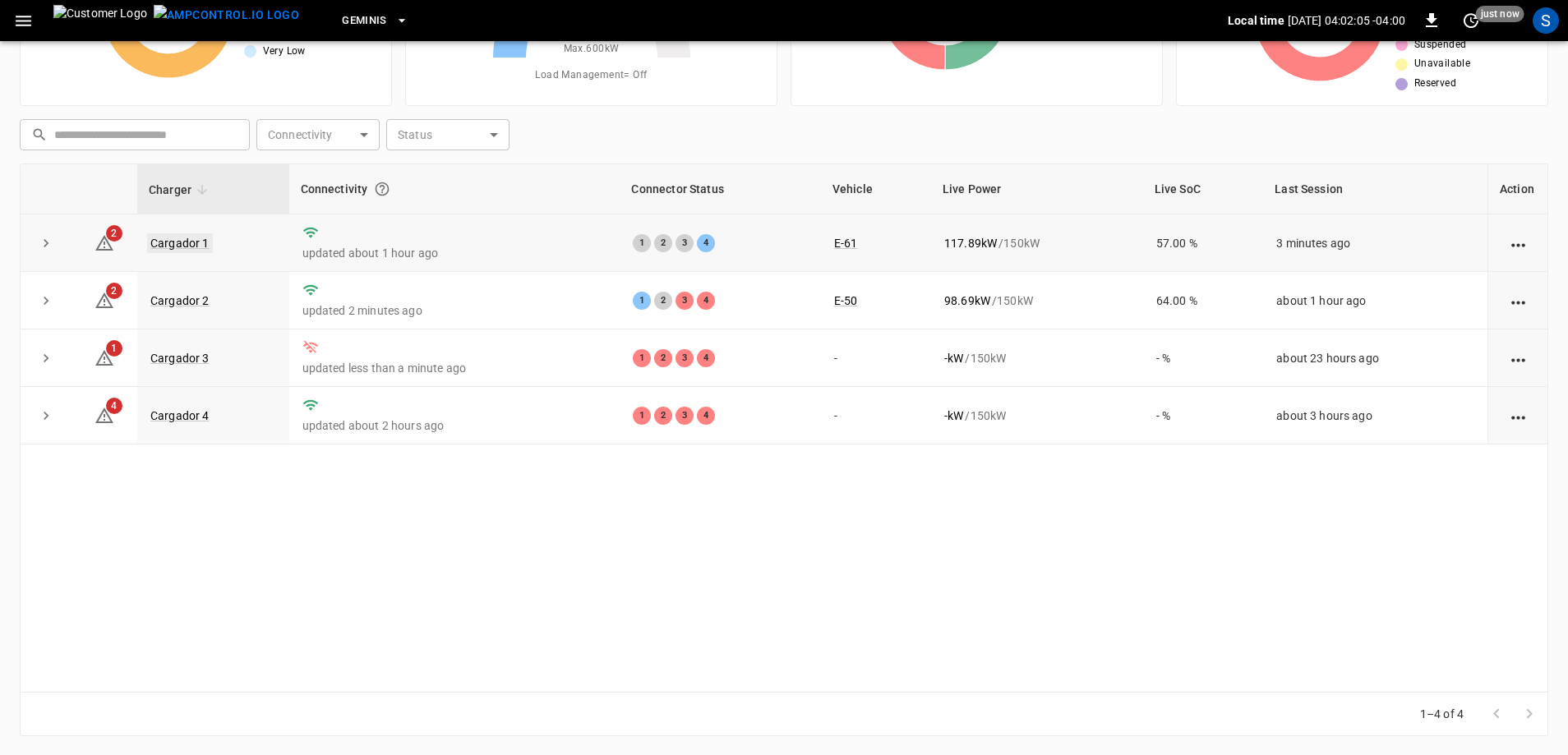
click at [196, 244] on link "Cargador 1" at bounding box center [180, 242] width 66 height 19
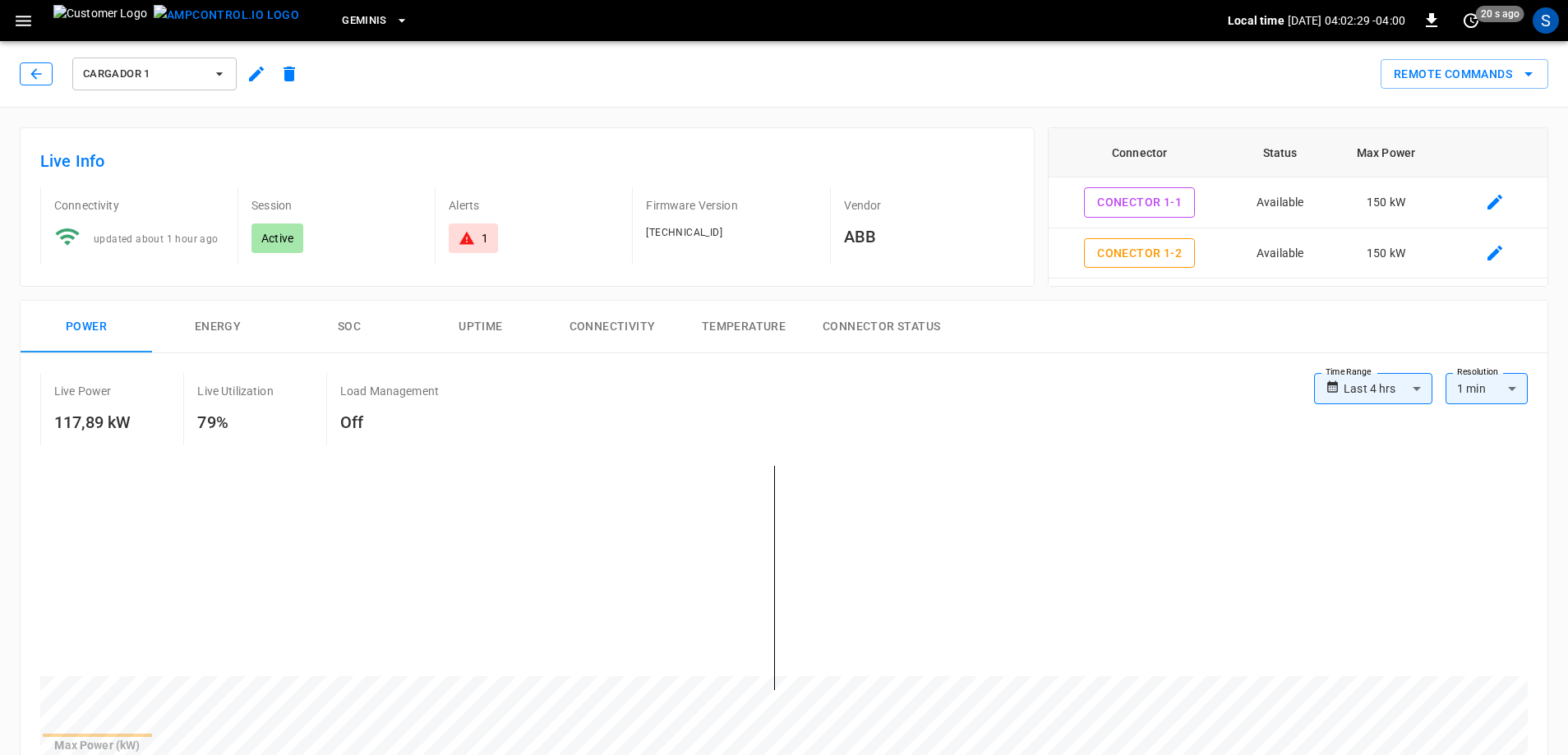
click at [39, 70] on icon "button" at bounding box center [36, 74] width 17 height 17
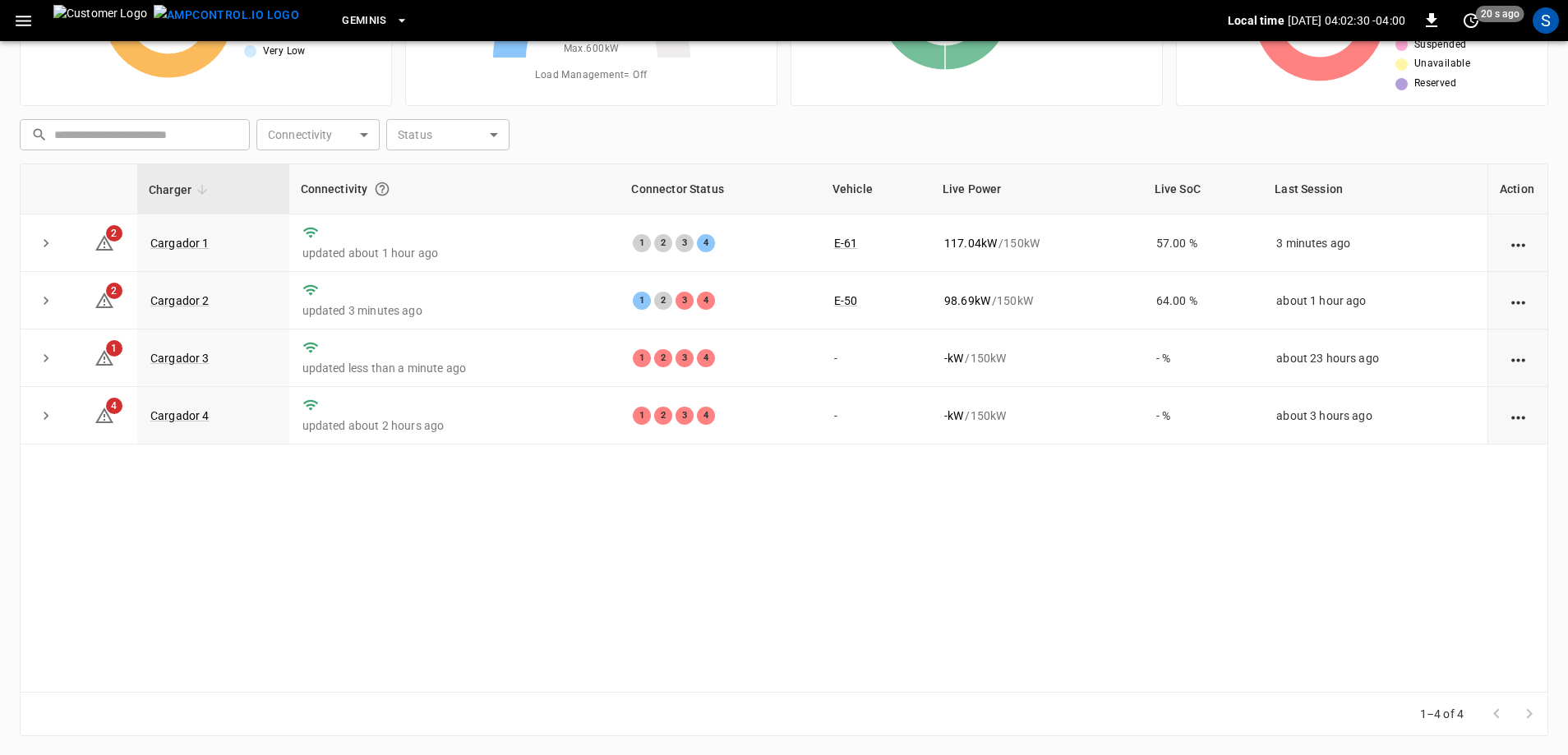
scroll to position [165, 0]
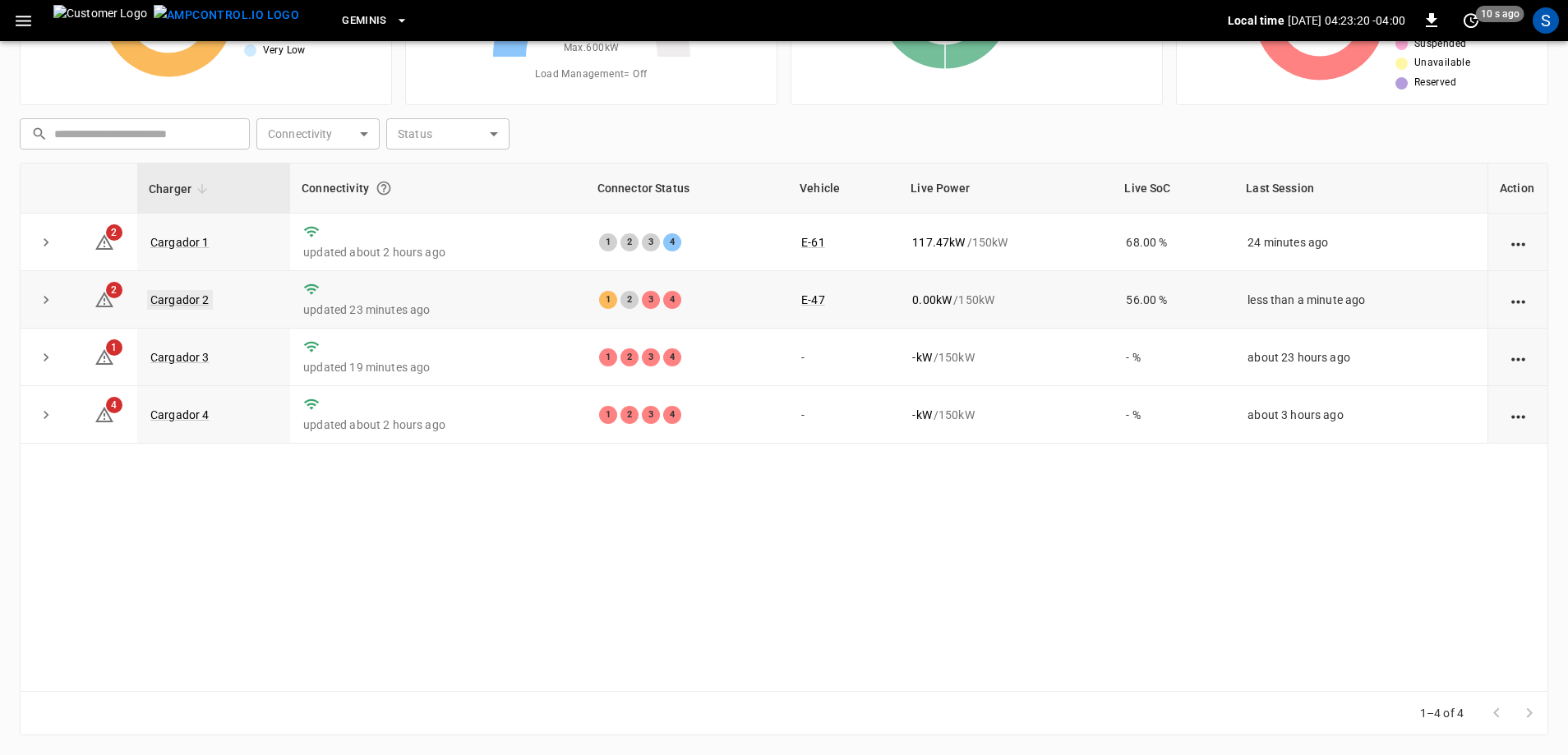
click at [196, 303] on link "Cargador 2" at bounding box center [180, 299] width 66 height 19
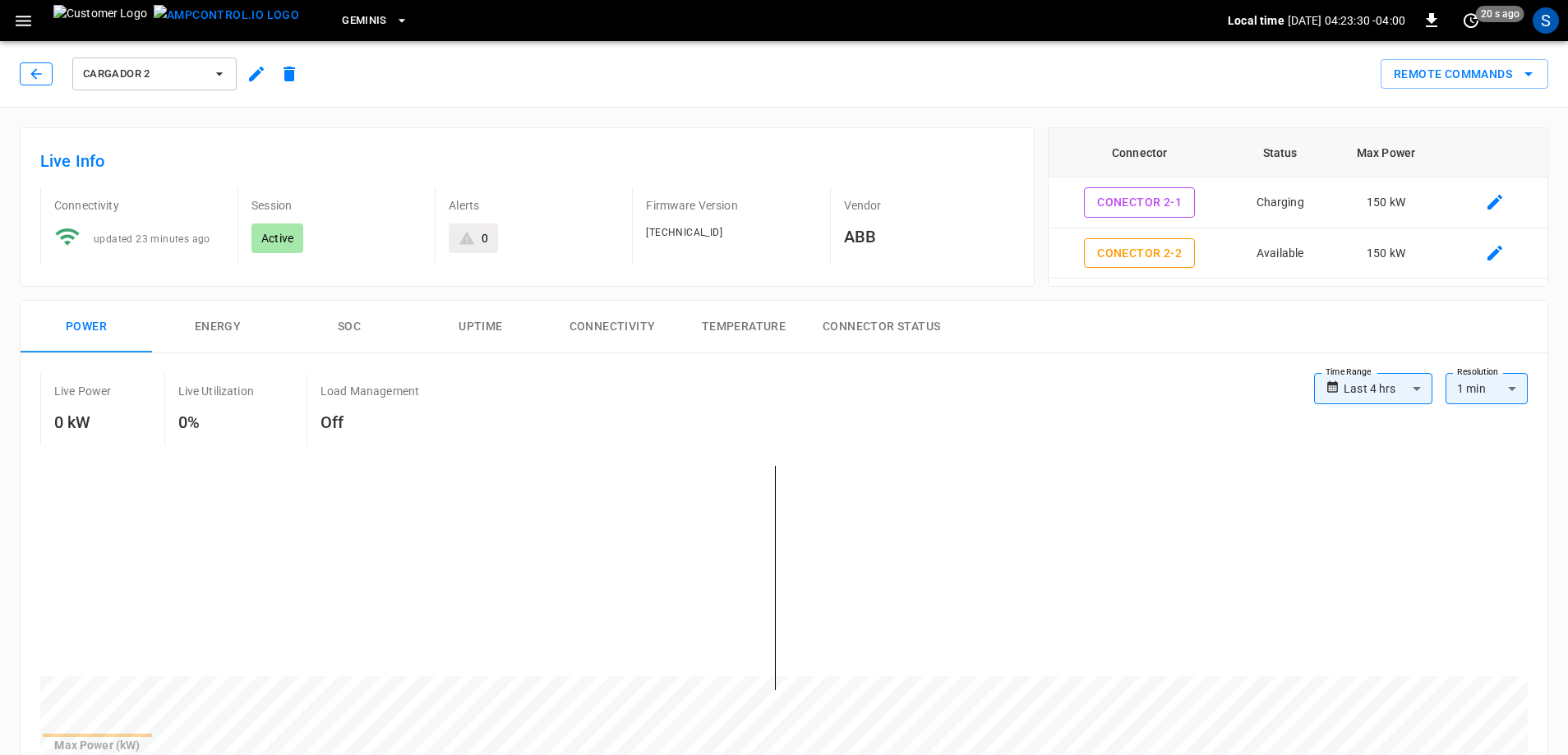
click at [40, 85] on button "button" at bounding box center [36, 73] width 33 height 23
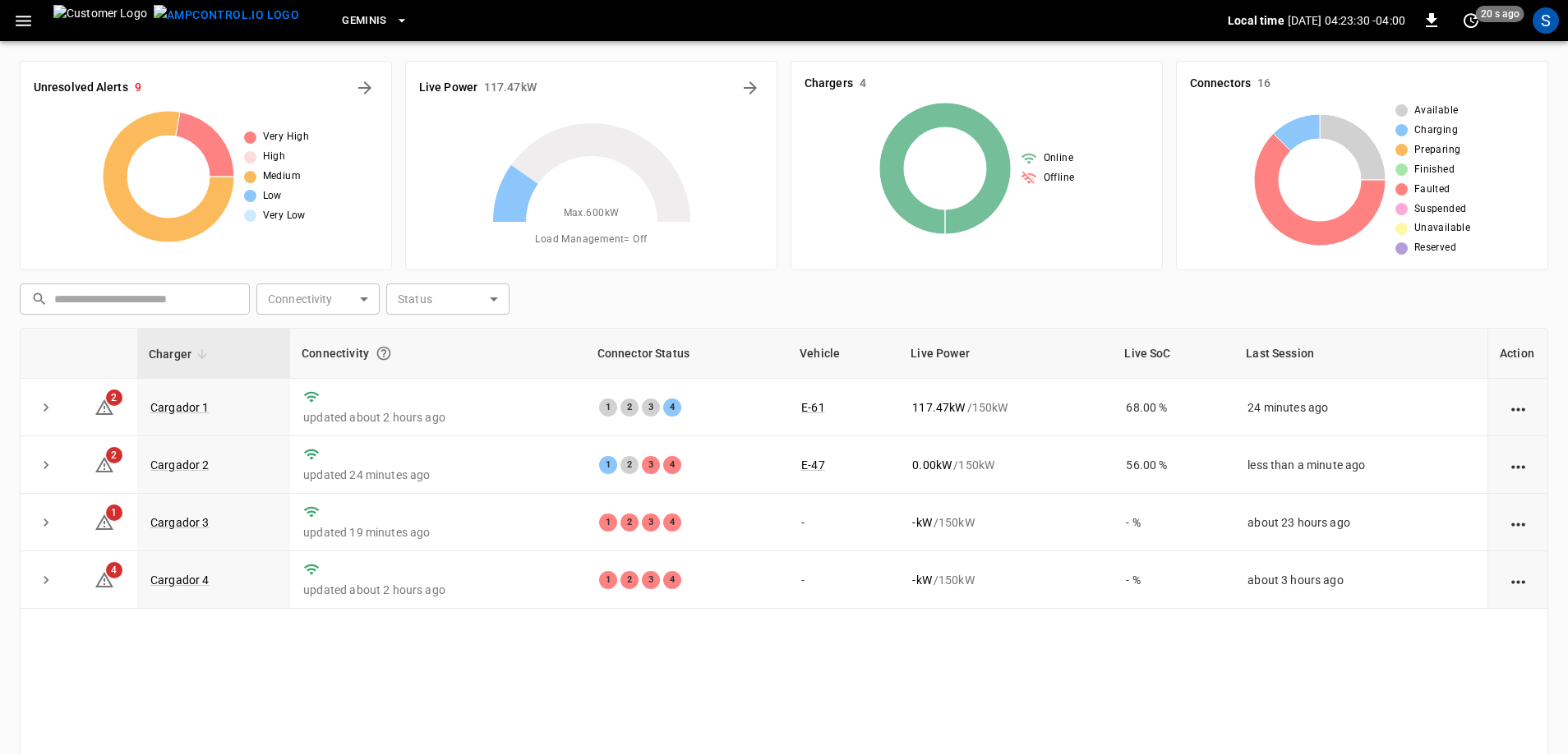
scroll to position [165, 0]
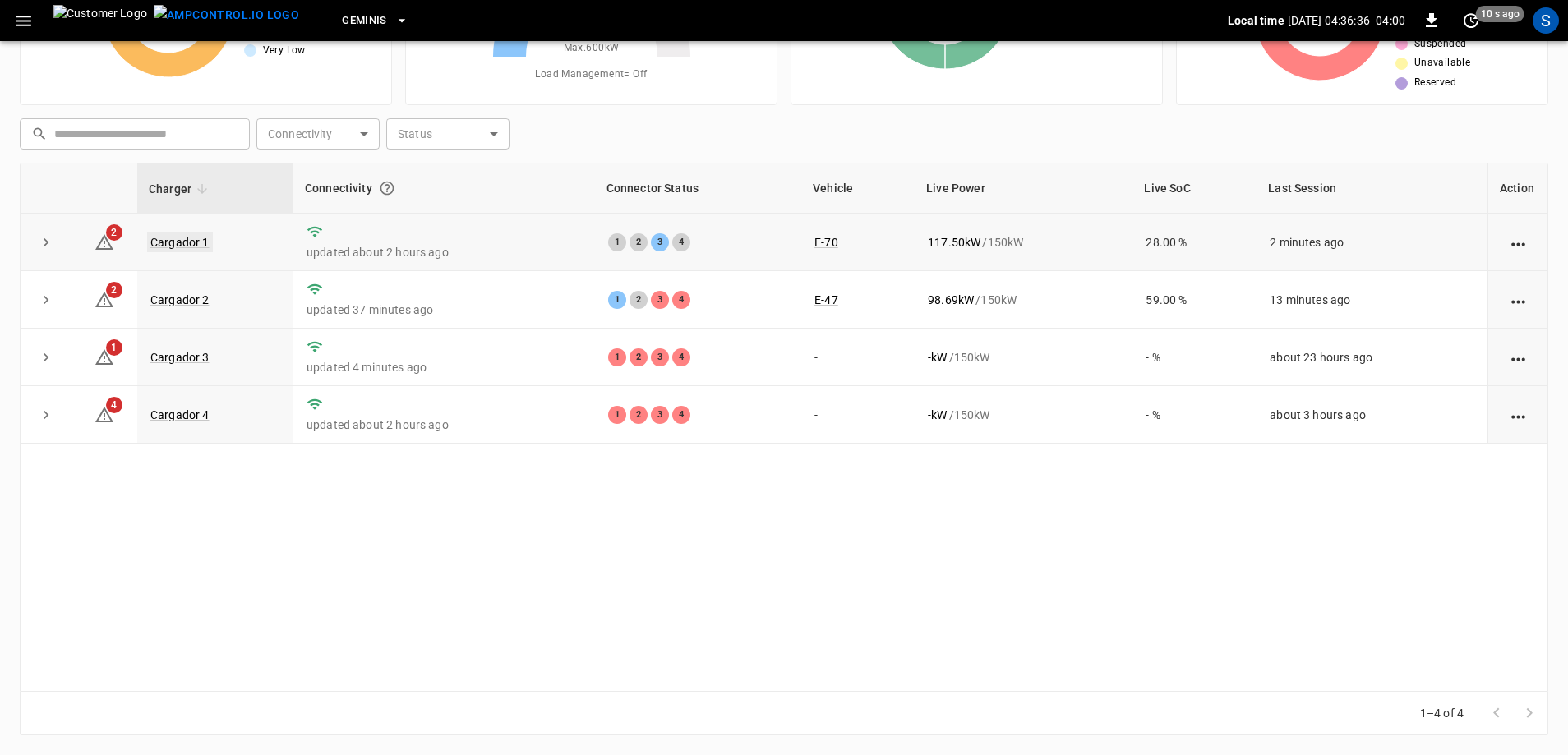
click at [176, 238] on link "Cargador 1" at bounding box center [180, 242] width 66 height 19
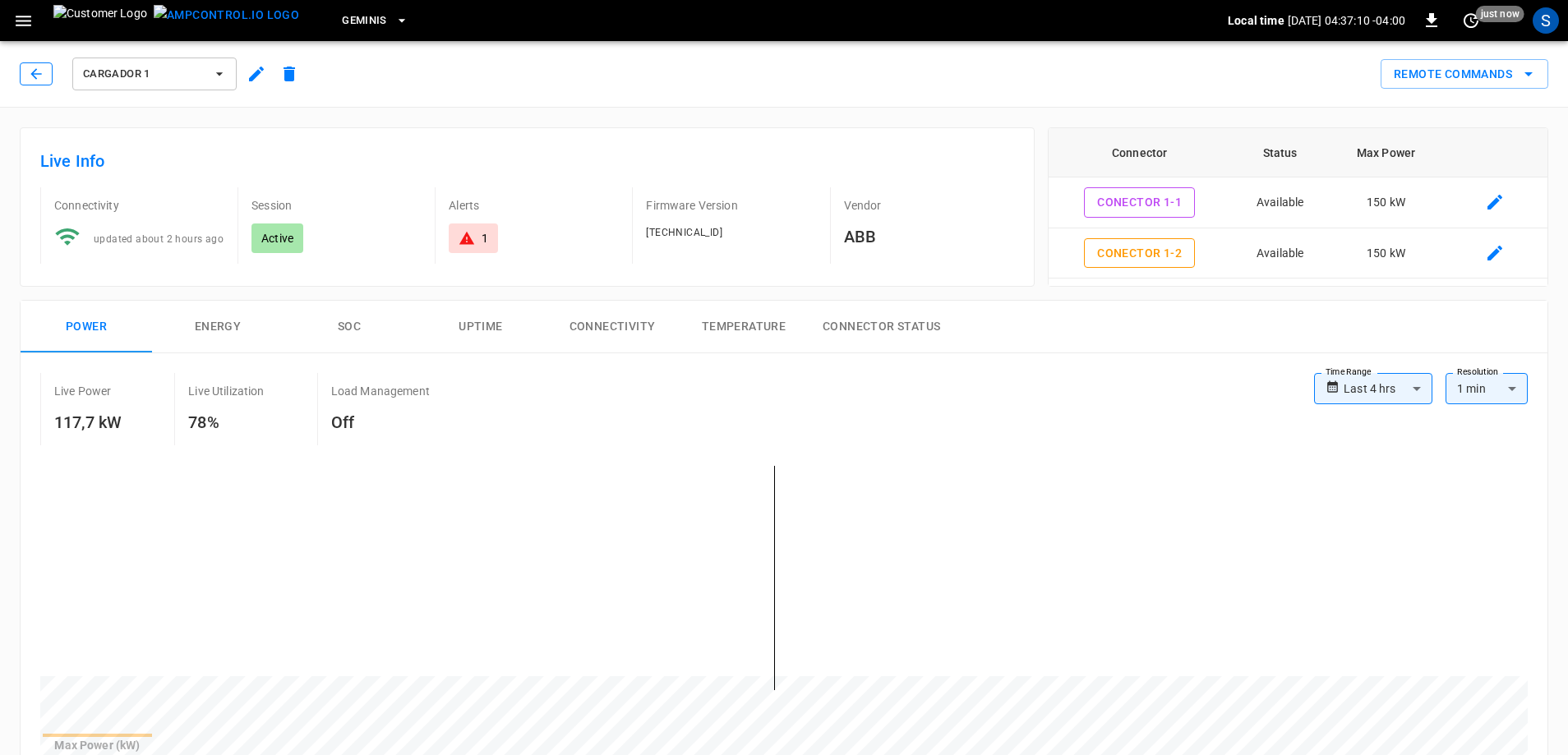
click at [43, 73] on icon "button" at bounding box center [36, 74] width 17 height 17
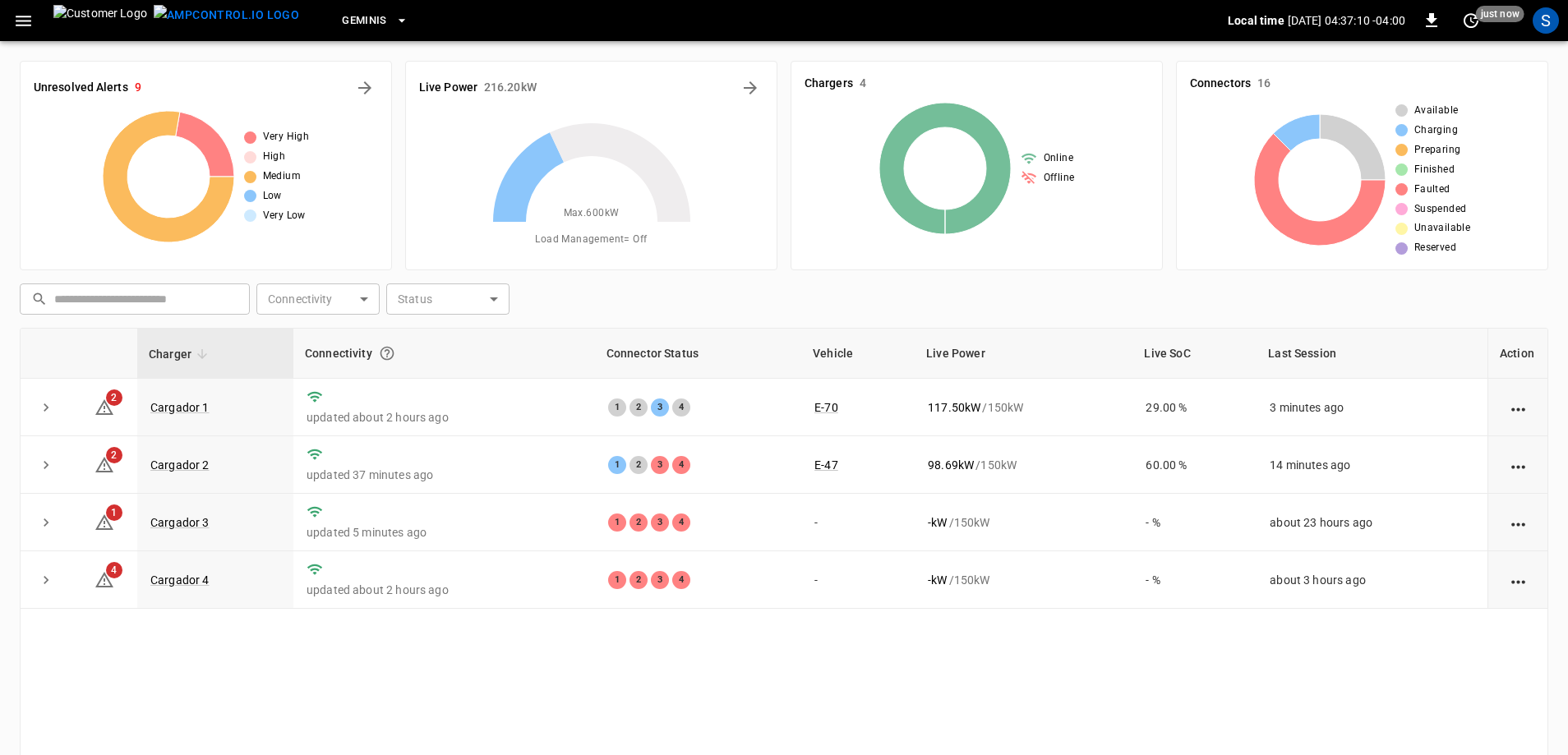
scroll to position [165, 0]
